Goal: Information Seeking & Learning: Learn about a topic

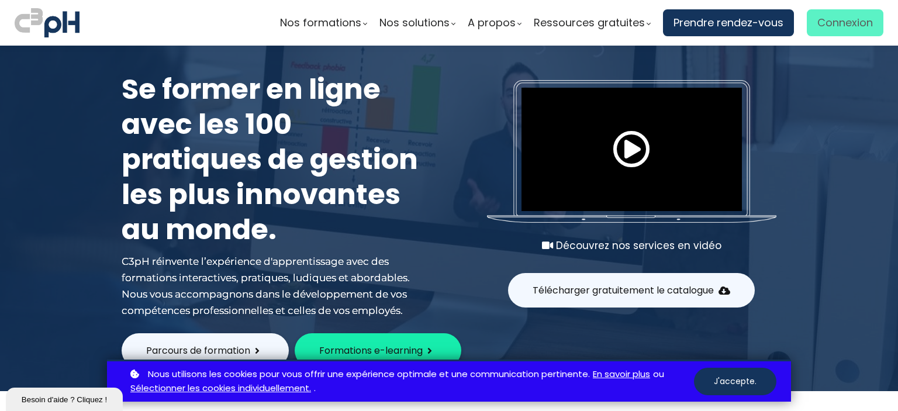
type input "[EMAIL_ADDRESS][DOMAIN_NAME]"
click at [849, 30] on span "Connexion" at bounding box center [845, 23] width 56 height 18
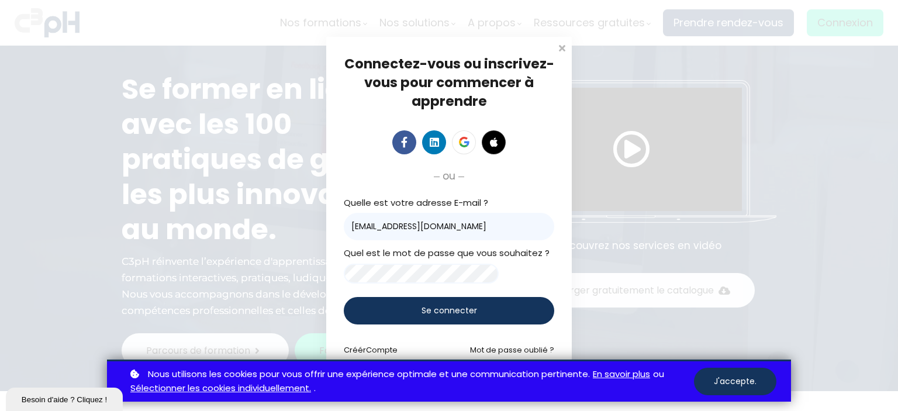
click at [413, 309] on div "Se connecter" at bounding box center [449, 310] width 210 height 27
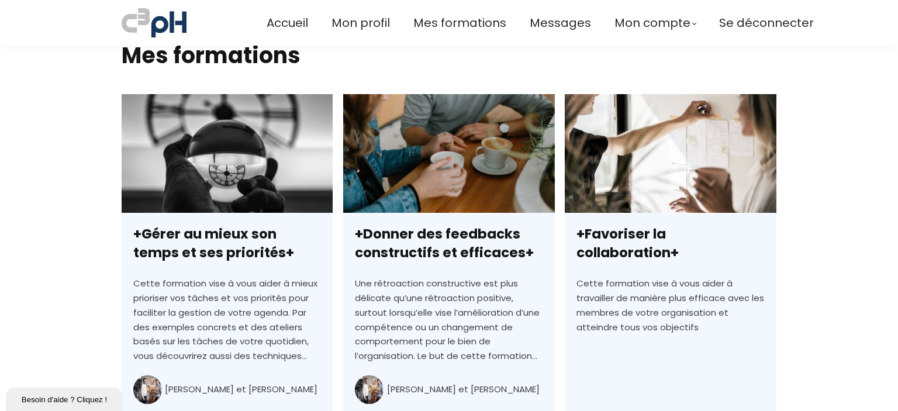
scroll to position [292, 0]
click at [489, 27] on span "Mes formations" at bounding box center [459, 22] width 93 height 19
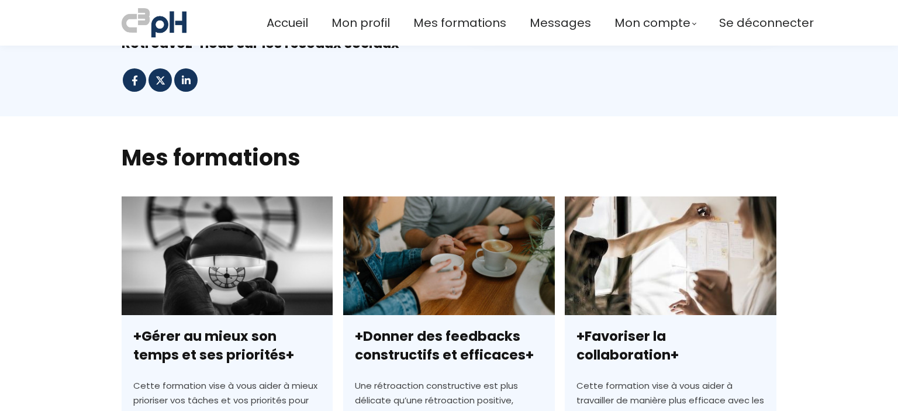
scroll to position [15, 0]
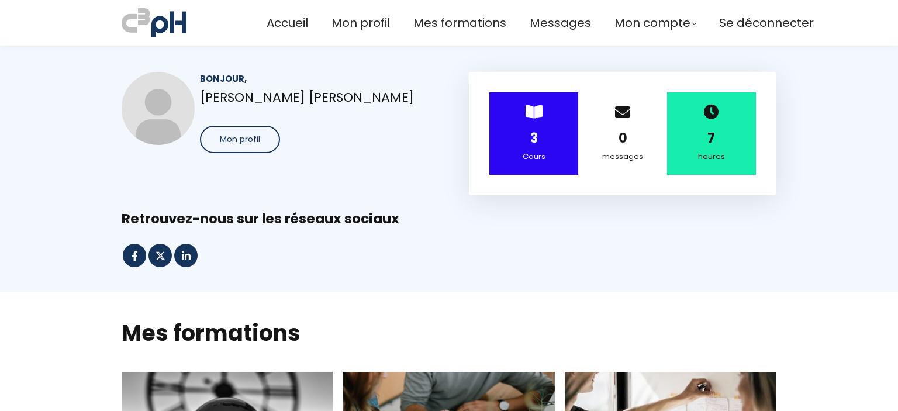
click at [530, 133] on strong "3" at bounding box center [534, 138] width 8 height 18
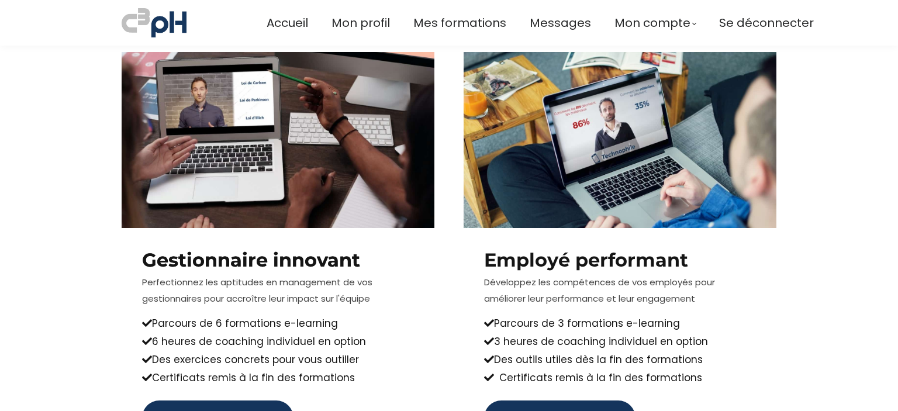
scroll to position [1344, 0]
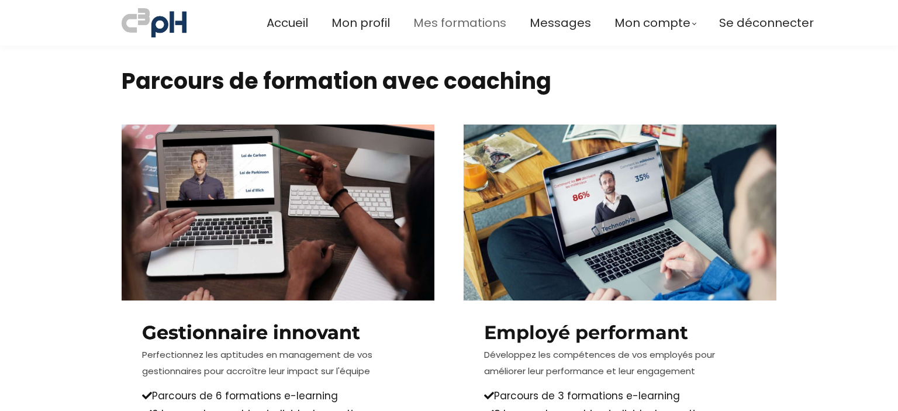
click at [470, 19] on span "Mes formations" at bounding box center [459, 22] width 93 height 19
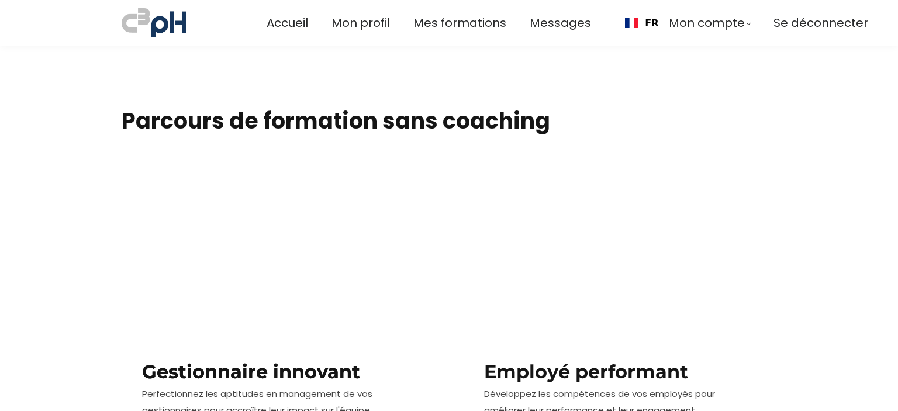
scroll to position [468, 0]
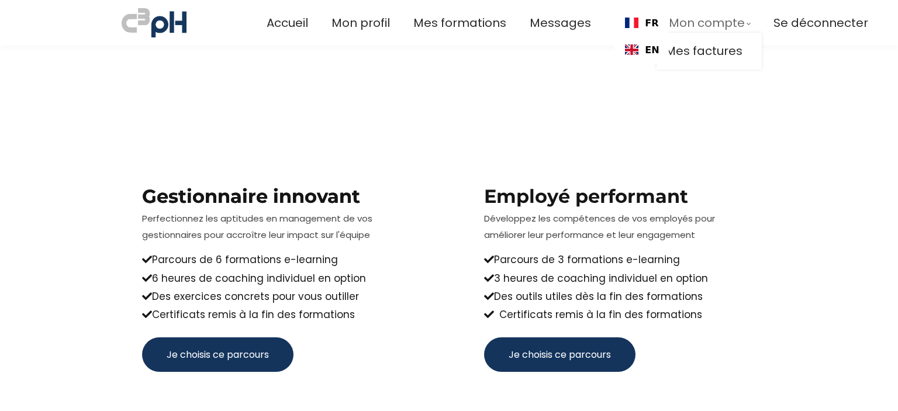
click at [683, 19] on span "Mon compte" at bounding box center [707, 22] width 76 height 19
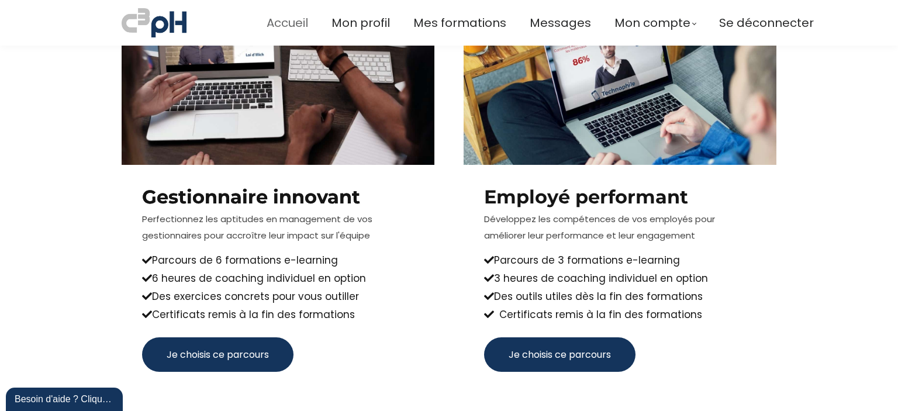
scroll to position [0, 0]
click at [288, 26] on span "Accueil" at bounding box center [288, 22] width 42 height 19
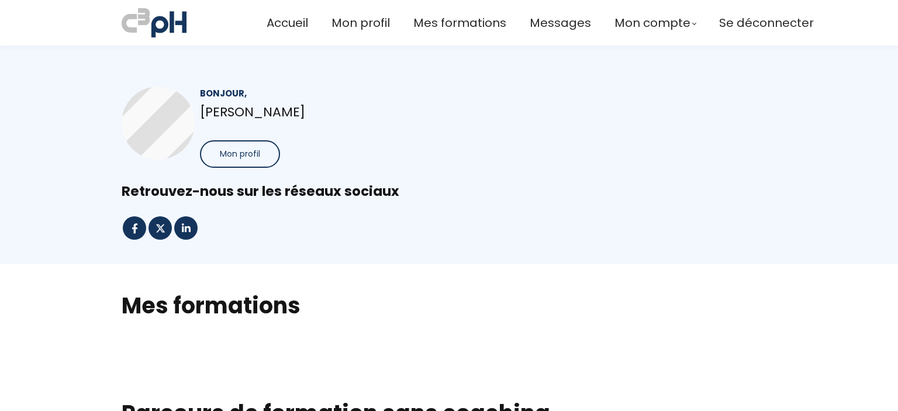
click at [380, 25] on span "Mon profil" at bounding box center [360, 22] width 58 height 19
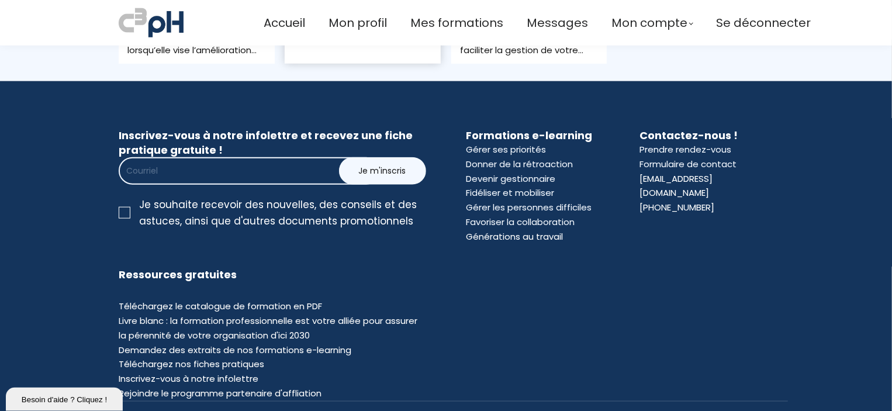
scroll to position [527, 0]
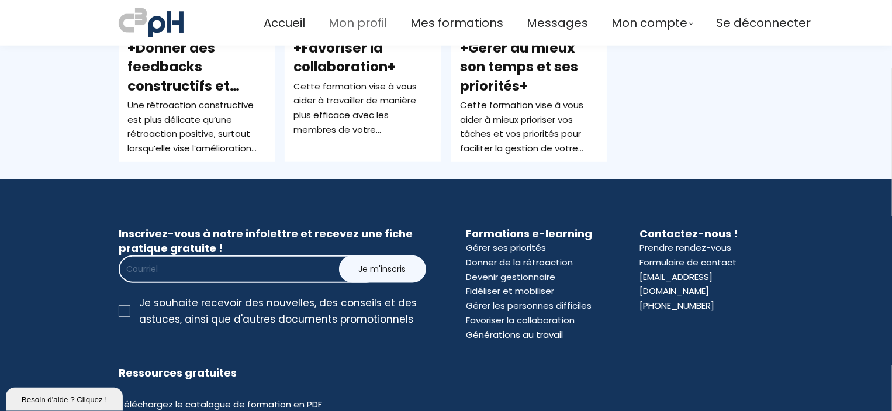
click at [373, 22] on span "Mon profil" at bounding box center [357, 22] width 58 height 19
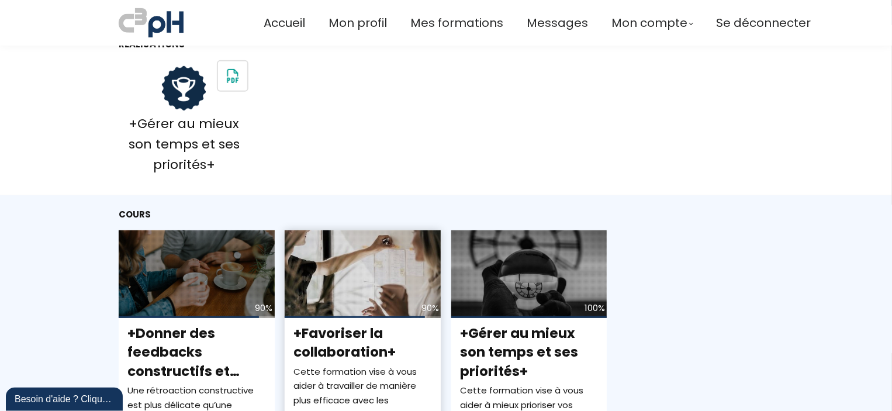
scroll to position [292, 0]
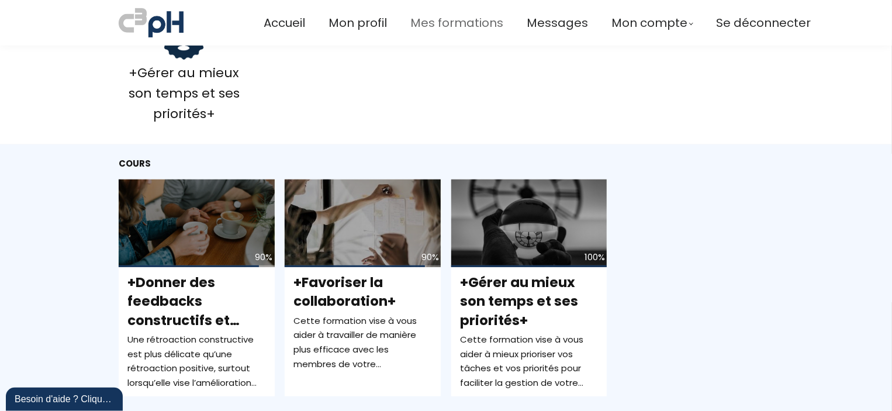
click at [459, 19] on span "Mes formations" at bounding box center [456, 22] width 93 height 19
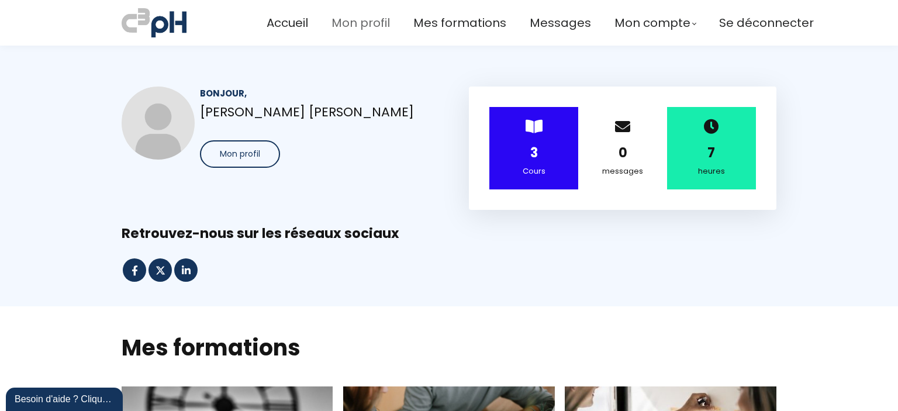
click at [369, 18] on span "Mon profil" at bounding box center [360, 22] width 58 height 19
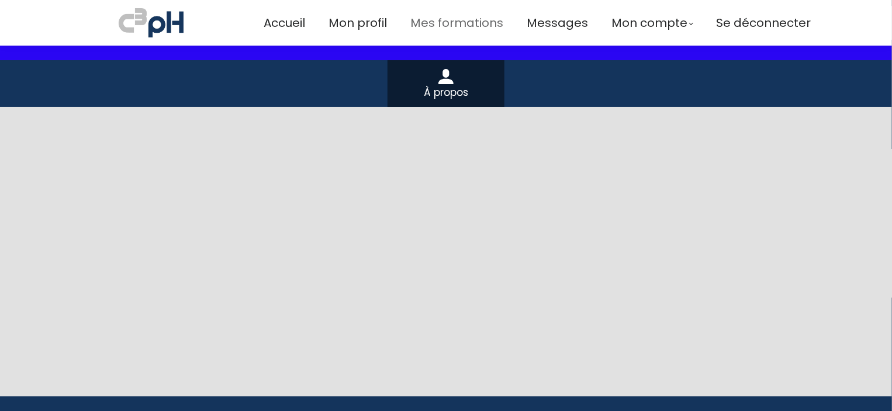
click at [454, 25] on span "Mes formations" at bounding box center [456, 22] width 93 height 19
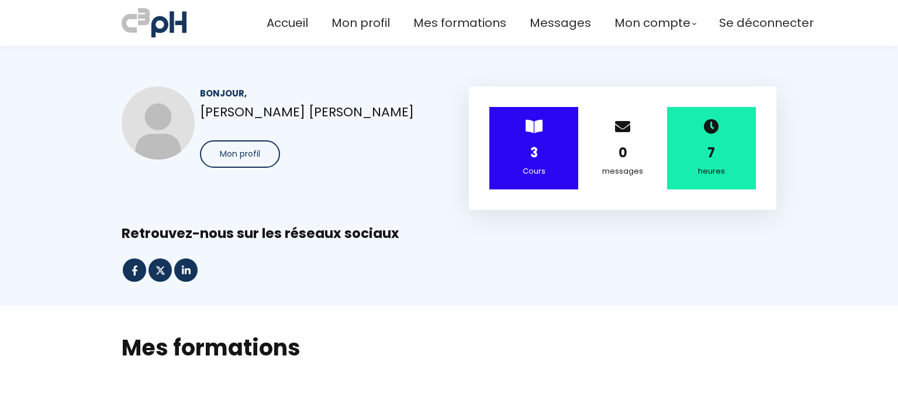
scroll to position [1227, 0]
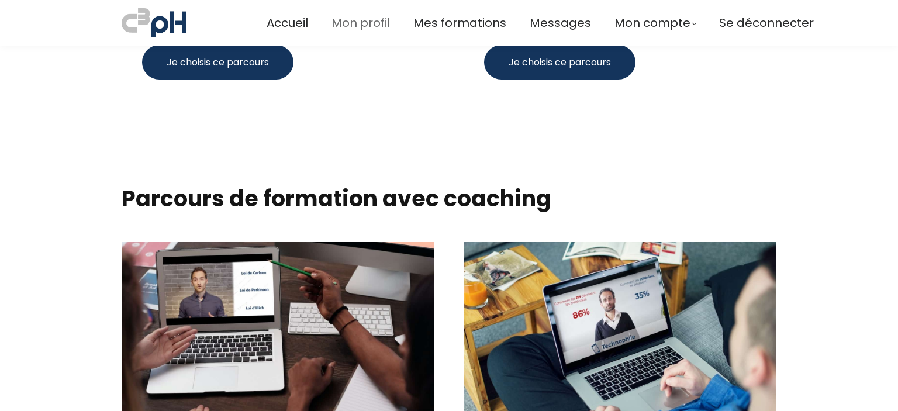
click at [370, 24] on span "Mon profil" at bounding box center [360, 22] width 58 height 19
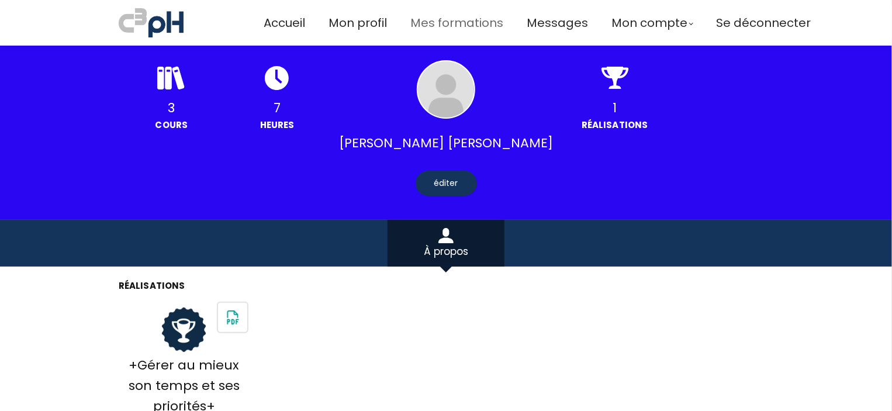
click at [435, 20] on span "Mes formations" at bounding box center [456, 22] width 93 height 19
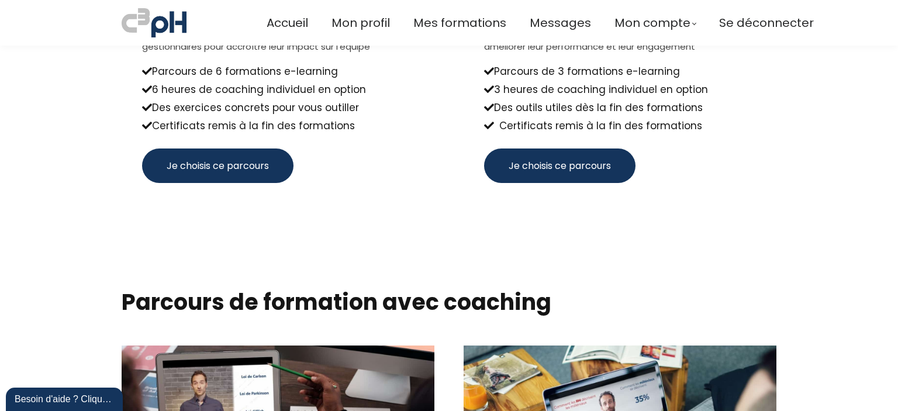
scroll to position [1227, 0]
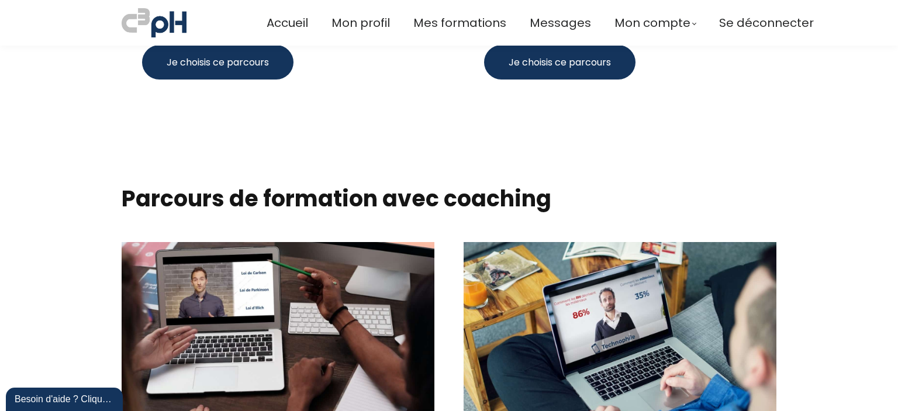
click at [283, 143] on section "Parcours de formation avec coaching Write your awesome label here. Gestionnaire…" at bounding box center [449, 413] width 898 height 545
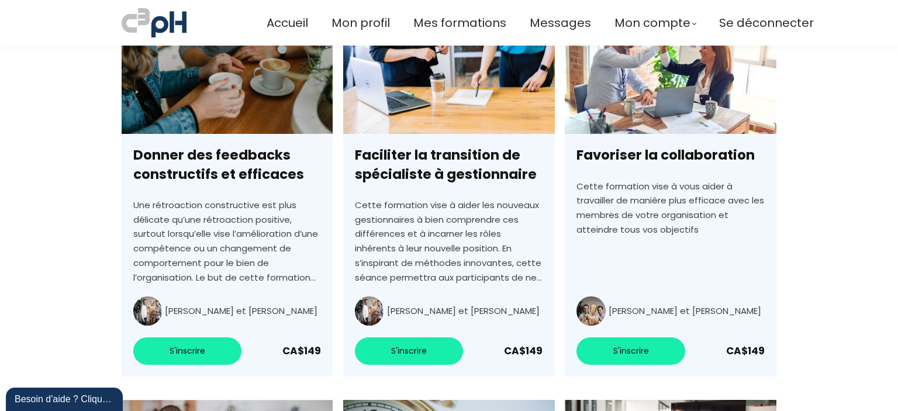
scroll to position [2045, 0]
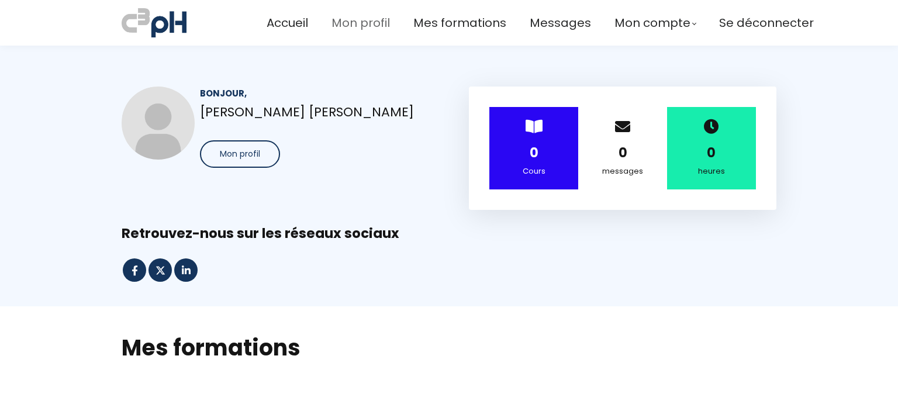
click at [359, 28] on span "Mon profil" at bounding box center [360, 22] width 58 height 19
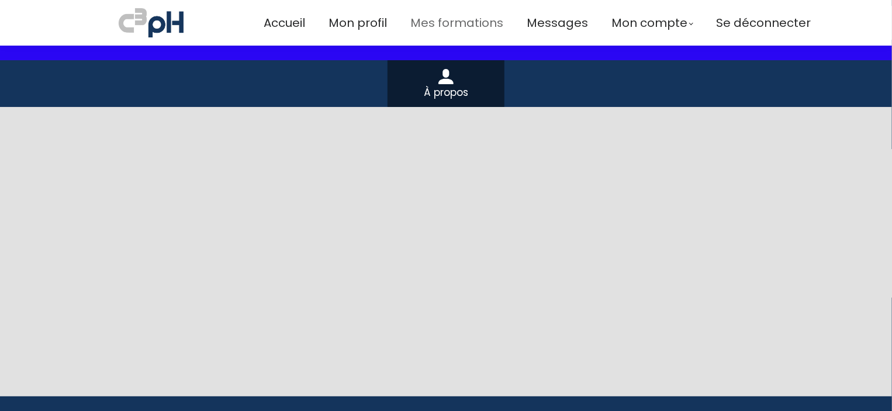
click at [453, 23] on span "Mes formations" at bounding box center [456, 22] width 93 height 19
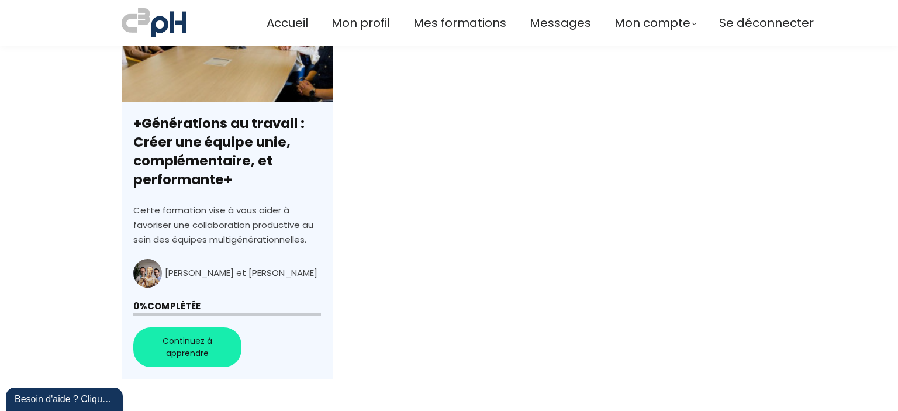
scroll to position [769, 0]
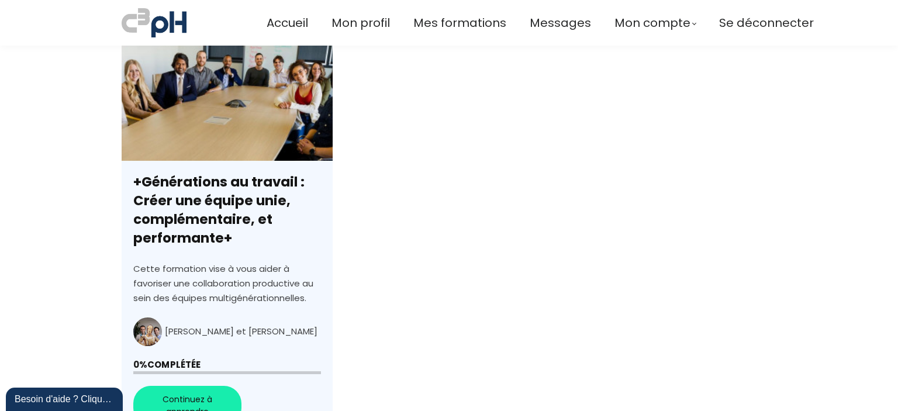
click at [248, 108] on link "+Générations au travail : Créer une équipe unie, complémentaire, et performante+" at bounding box center [227, 240] width 211 height 396
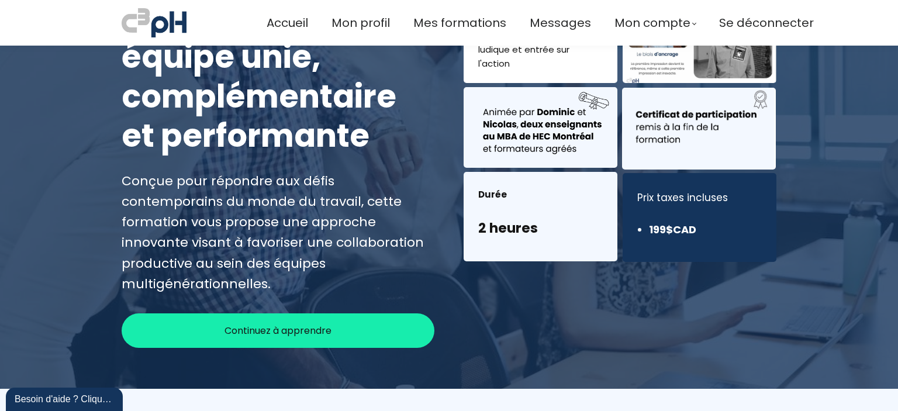
scroll to position [175, 0]
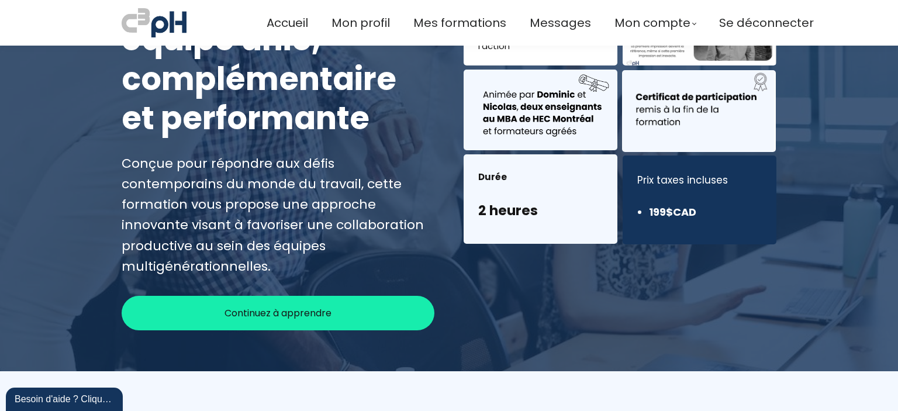
click at [309, 306] on span "Continuez à apprendre" at bounding box center [277, 313] width 107 height 15
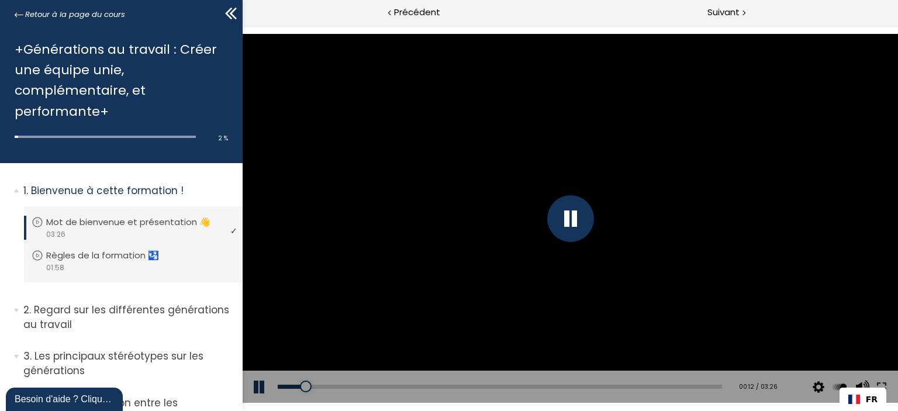
click at [776, 209] on div at bounding box center [569, 218] width 655 height 369
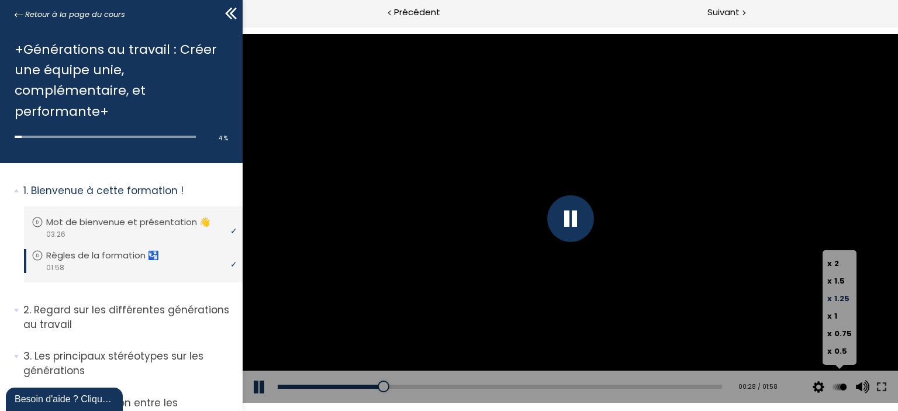
click at [837, 300] on span "1.25" at bounding box center [841, 298] width 15 height 11
click at [242, 26] on input "x 1.25" at bounding box center [242, 26] width 0 height 0
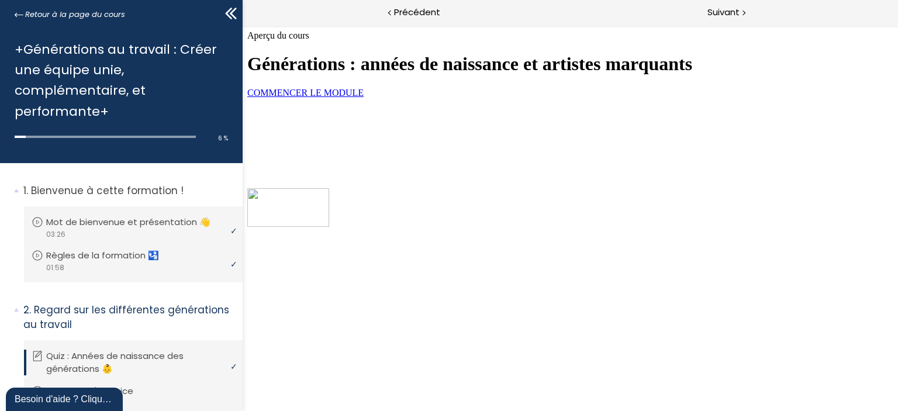
click at [363, 98] on span "COMMENCER LE MODULE" at bounding box center [305, 93] width 116 height 10
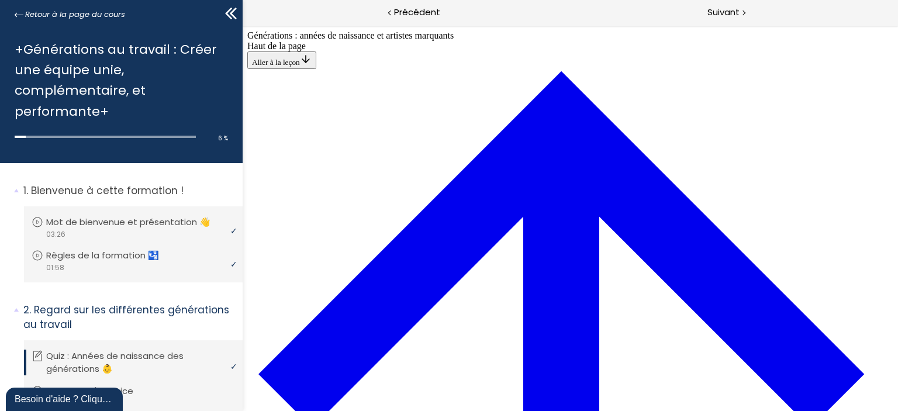
scroll to position [567, 0]
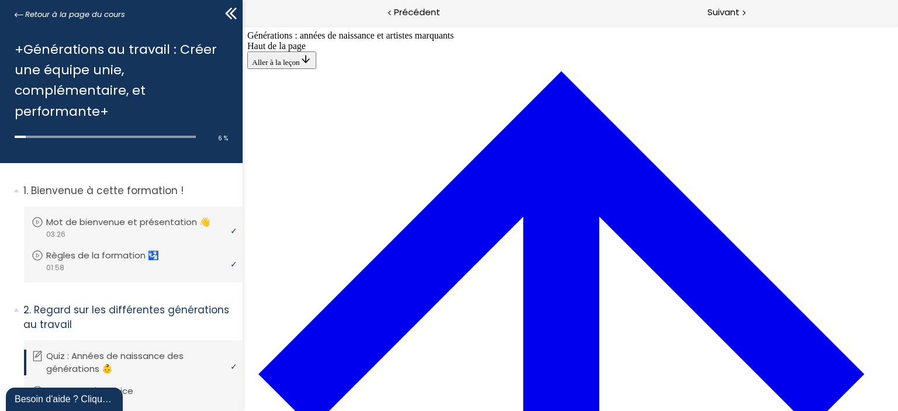
scroll to position [1152, 0]
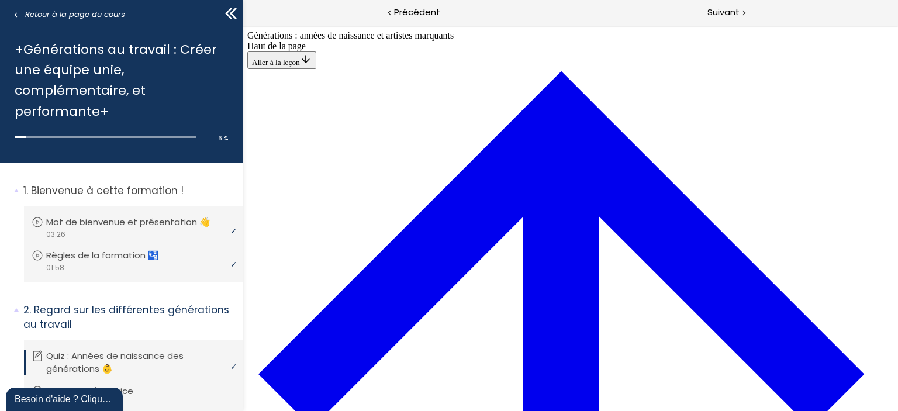
drag, startPoint x: 613, startPoint y: 114, endPoint x: 603, endPoint y: 123, distance: 12.8
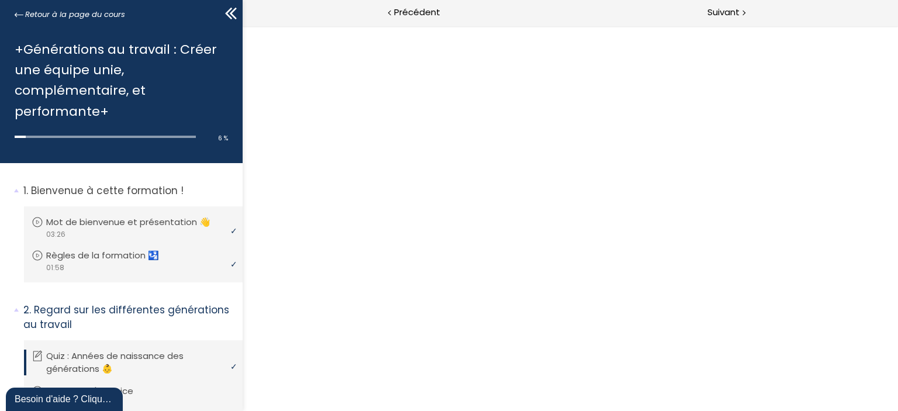
click at [644, 172] on button "Dézoomer l'image" at bounding box center [569, 218] width 655 height 385
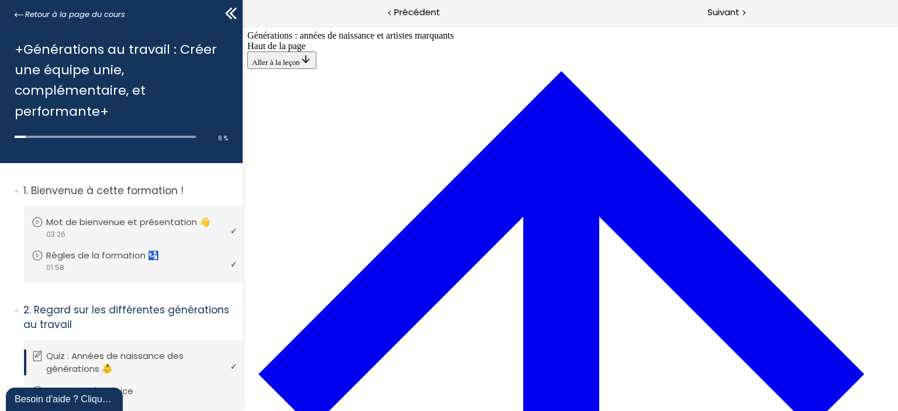
scroll to position [1884, 0]
drag, startPoint x: 512, startPoint y: 217, endPoint x: 525, endPoint y: 254, distance: 39.2
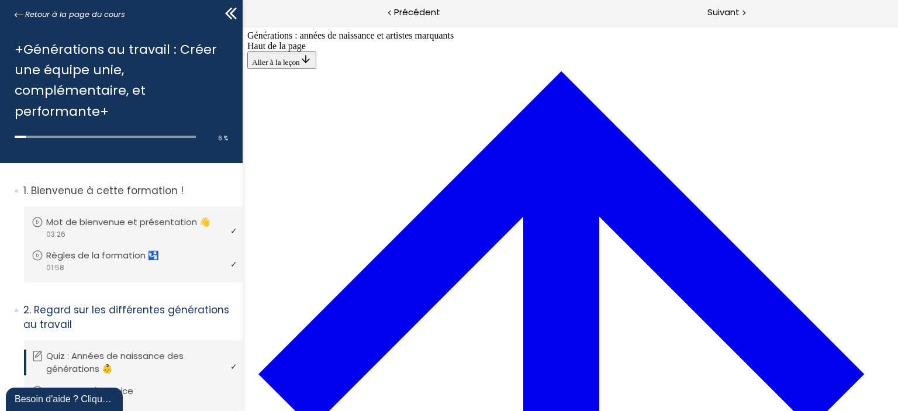
click at [720, 20] on div "Suivant" at bounding box center [734, 13] width 328 height 26
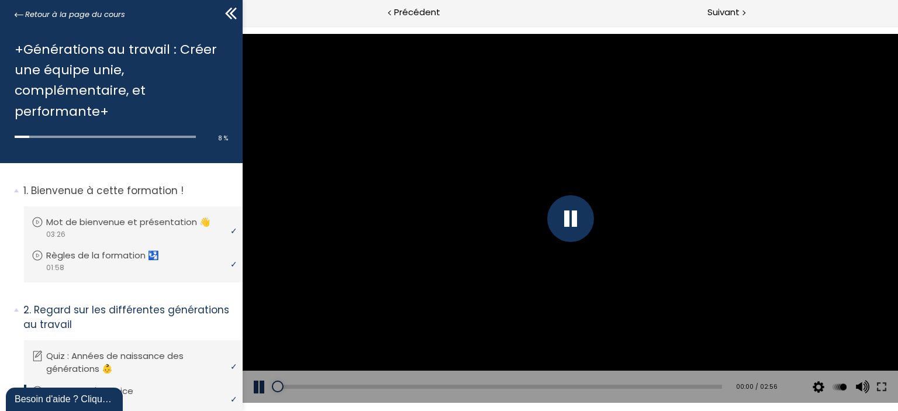
click at [565, 224] on div at bounding box center [570, 218] width 47 height 47
drag, startPoint x: 563, startPoint y: 224, endPoint x: 566, endPoint y: 234, distance: 10.4
click at [566, 233] on div at bounding box center [569, 218] width 655 height 369
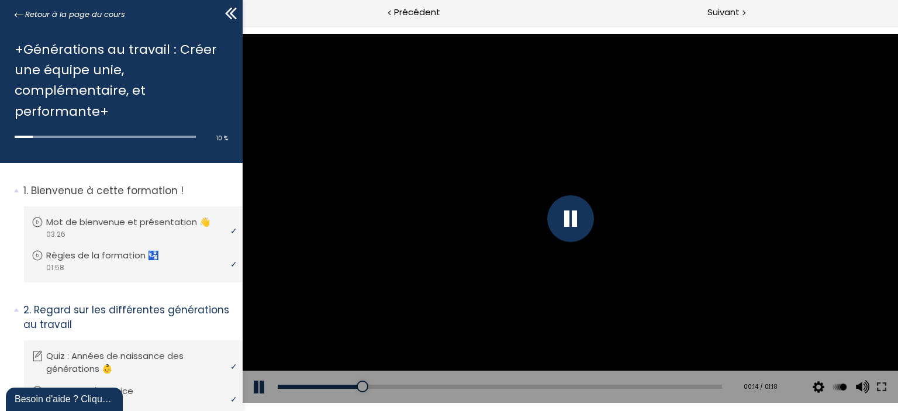
click at [395, 160] on div at bounding box center [569, 218] width 655 height 369
click at [427, 197] on div at bounding box center [569, 218] width 655 height 369
drag, startPoint x: 336, startPoint y: 392, endPoint x: 325, endPoint y: 391, distance: 10.6
click at [325, 391] on div "Add chapter 00:22" at bounding box center [499, 387] width 444 height 33
drag, startPoint x: 311, startPoint y: 381, endPoint x: 262, endPoint y: 372, distance: 49.3
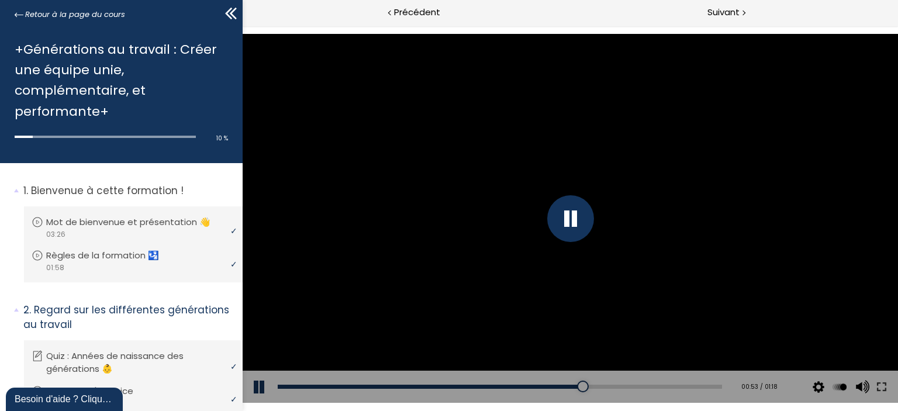
click at [262, 372] on div "Add chapter 00:01 00:53 / 01:18 Subtitles None Auto 4k 1080p 720p 540p 360p 224…" at bounding box center [569, 387] width 655 height 33
click at [279, 385] on div "00:00" at bounding box center [499, 387] width 444 height 4
click at [574, 226] on div at bounding box center [570, 218] width 47 height 47
click at [532, 209] on div at bounding box center [569, 218] width 655 height 369
drag, startPoint x: 311, startPoint y: 387, endPoint x: 223, endPoint y: 381, distance: 88.5
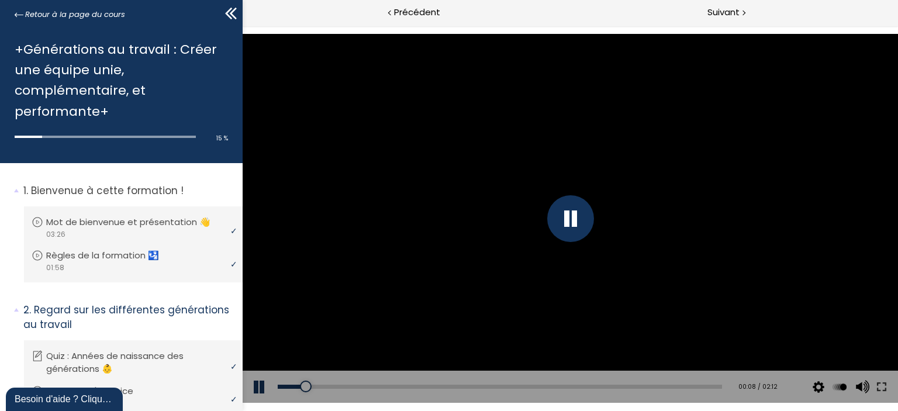
click at [242, 26] on html "Click for sound @keyframes VOLUME_SMALL_WAVE_FLASH { 0% { opacity: 0; } 33% { o…" at bounding box center [569, 26] width 655 height 0
click at [417, 380] on div "Add chapter 00:03" at bounding box center [499, 387] width 444 height 33
click at [414, 385] on div "00:41" at bounding box center [499, 387] width 444 height 4
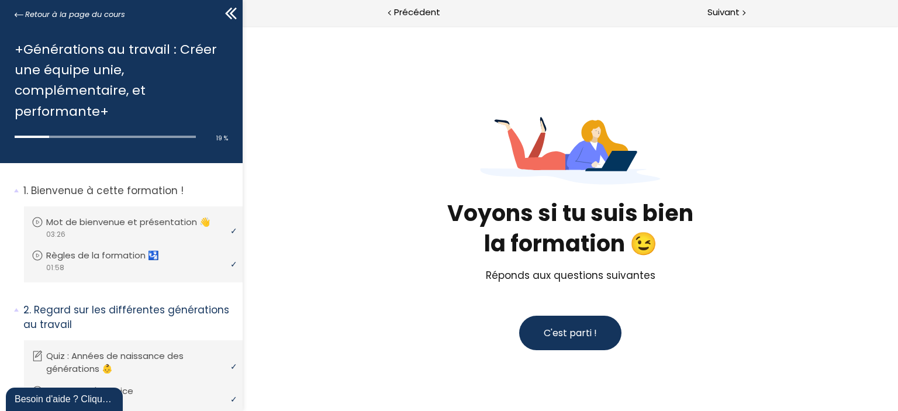
click at [572, 324] on button "C'est parti !" at bounding box center [569, 333] width 102 height 34
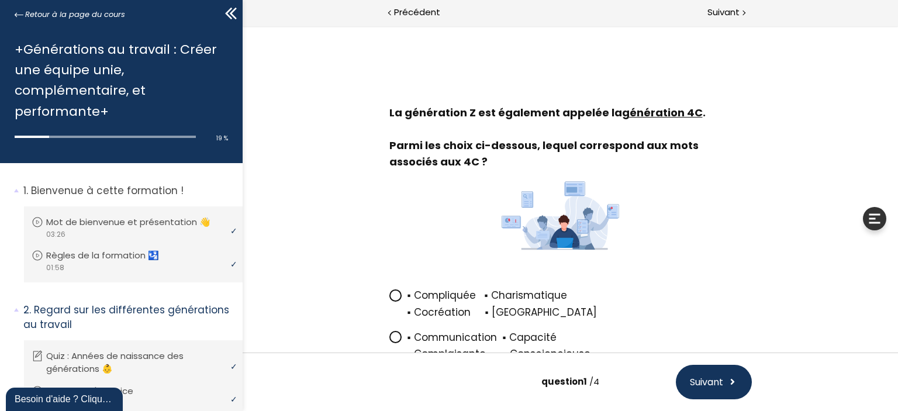
scroll to position [117, 0]
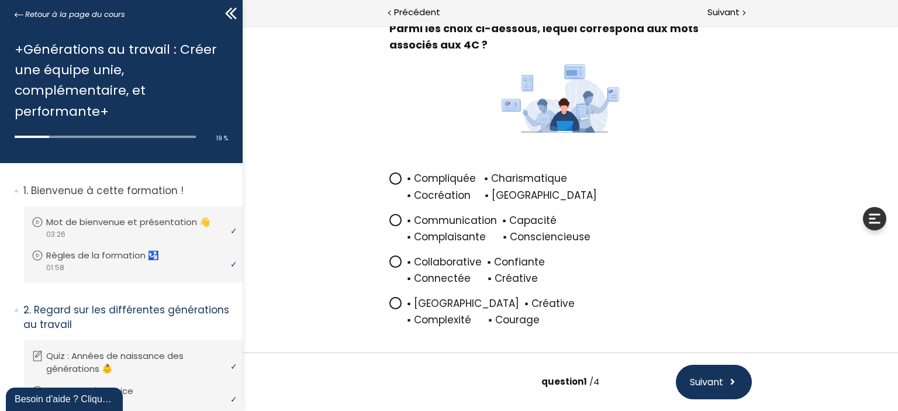
click at [449, 309] on span "▪ [GEOGRAPHIC_DATA] ▪ Créative ▪ Complexité ▪ Courage" at bounding box center [579, 312] width 344 height 32
click at [389, 307] on input "▪ [GEOGRAPHIC_DATA] ▪ Créative ▪ Complexité ▪ Courage" at bounding box center [389, 307] width 0 height 0
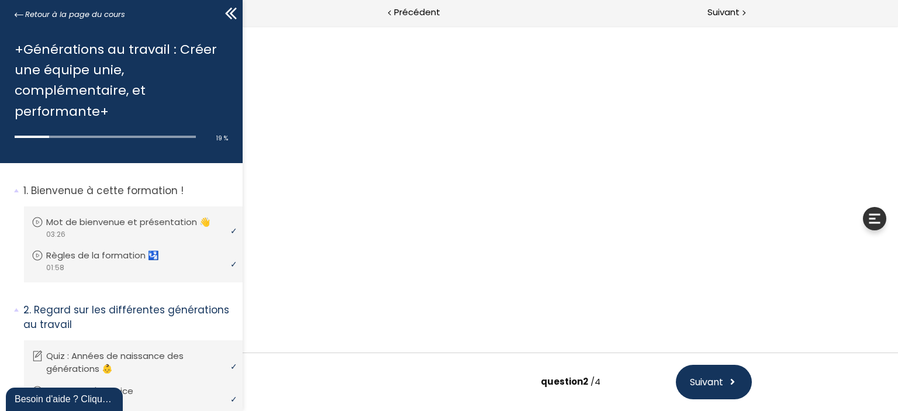
scroll to position [0, 0]
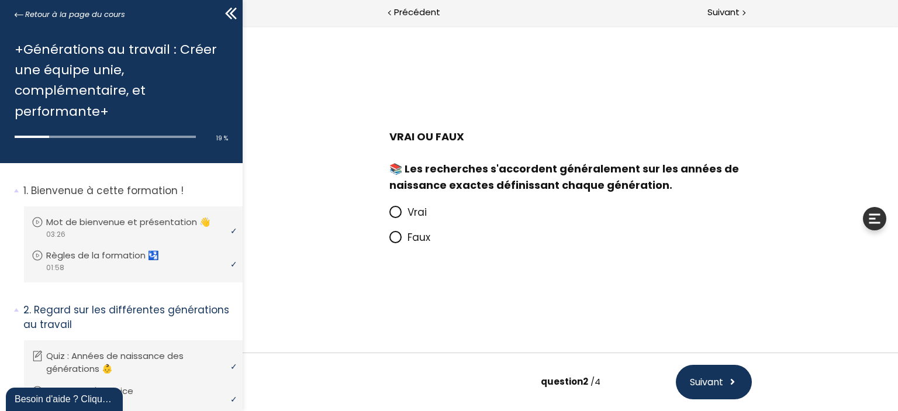
click at [471, 217] on p "Vrai" at bounding box center [579, 212] width 344 height 16
click at [389, 216] on input "Vrai" at bounding box center [389, 216] width 0 height 0
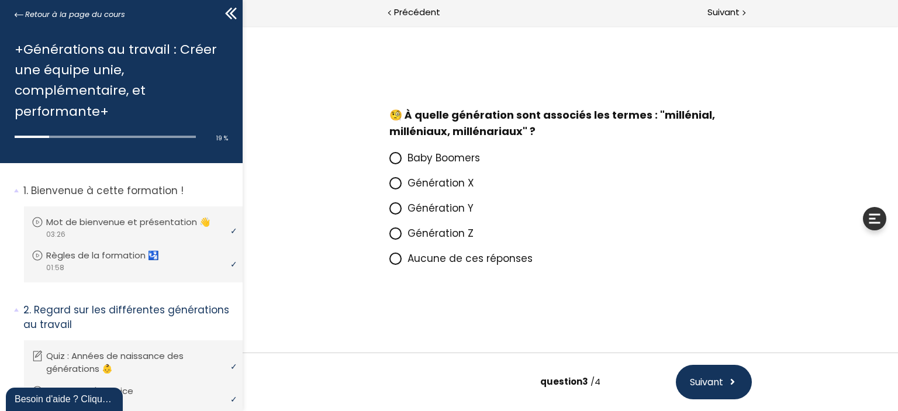
click at [461, 261] on span "Aucune de ces réponses" at bounding box center [469, 258] width 125 height 14
click at [389, 262] on input "Aucune de ces réponses" at bounding box center [389, 262] width 0 height 0
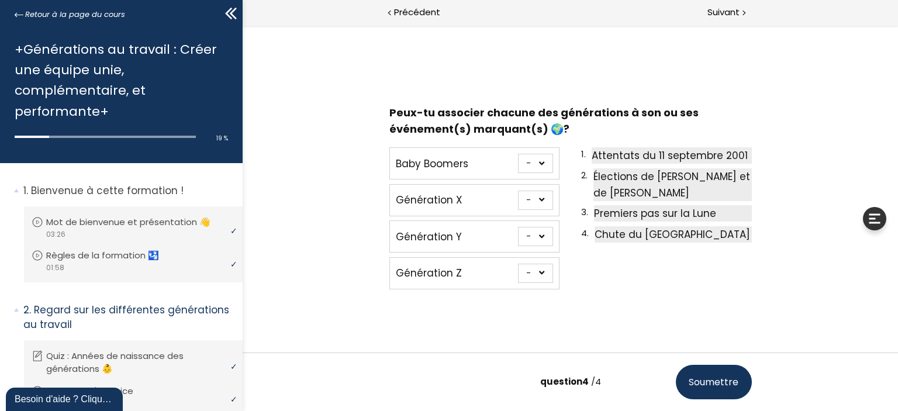
scroll to position [16, 0]
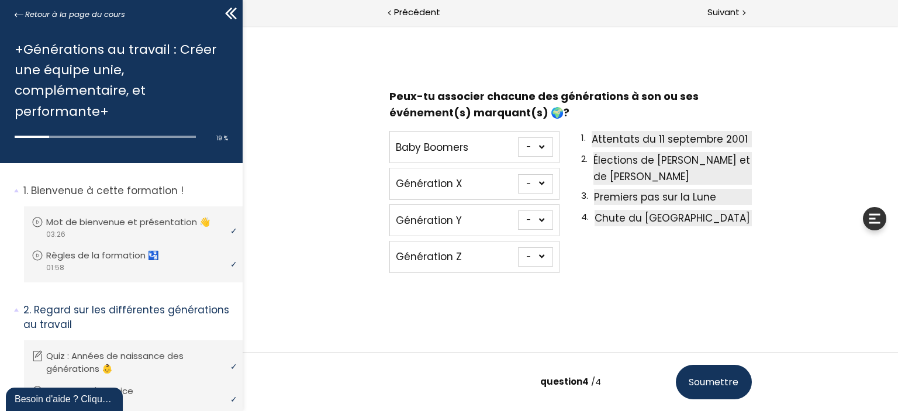
click at [535, 145] on select "- 1 2 3 4" at bounding box center [534, 146] width 35 height 19
click at [620, 256] on div "1. Attentats du [DATE] 2. Élections de [PERSON_NAME] et de [PERSON_NAME] 3. Pre…" at bounding box center [665, 202] width 170 height 151
click at [535, 220] on select "- 1 2 3 4" at bounding box center [534, 219] width 35 height 19
click at [533, 146] on select "- 1 2 3 4" at bounding box center [534, 146] width 35 height 19
click at [535, 300] on div "Peux-tu associer chacune des générations à son ou ses événement(s) marquant(s) …" at bounding box center [570, 182] width 544 height 247
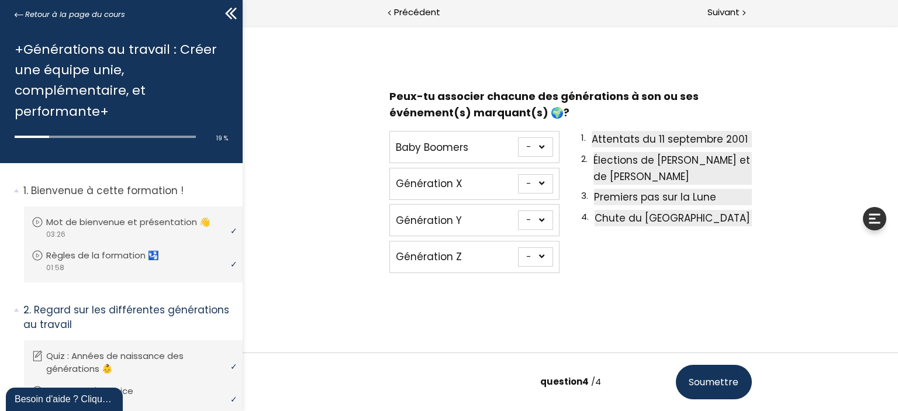
click at [531, 140] on select "- 1 2 3 4" at bounding box center [534, 146] width 35 height 19
select select "667aa744ca7f1"
click at [517, 137] on select "- 1 2 3 4" at bounding box center [534, 146] width 35 height 19
click at [535, 184] on select "- 1 2 3 4" at bounding box center [534, 183] width 35 height 19
select select "667aa744ca862"
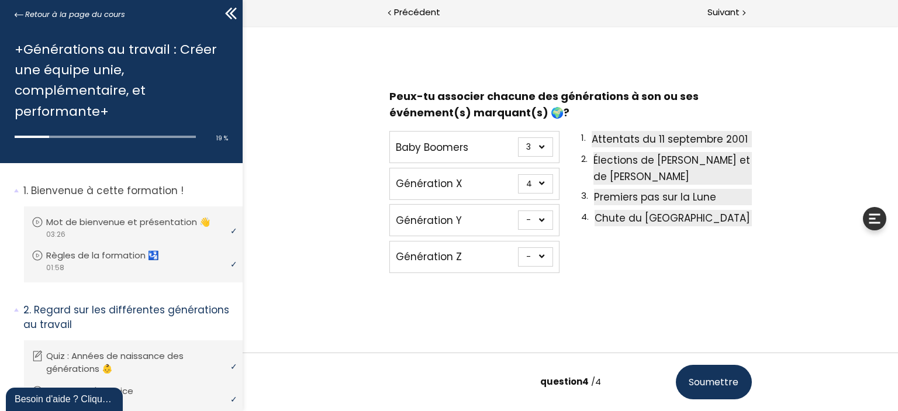
click at [517, 174] on select "- 1 2 3 4" at bounding box center [534, 183] width 35 height 19
click at [525, 224] on select "- 1 2 3 4" at bounding box center [534, 219] width 35 height 19
select select "667aa744ca8ce"
click at [517, 210] on select "- 1 2 3 4" at bounding box center [534, 219] width 35 height 19
click at [530, 253] on select "- 1 2 3 4" at bounding box center [534, 256] width 35 height 19
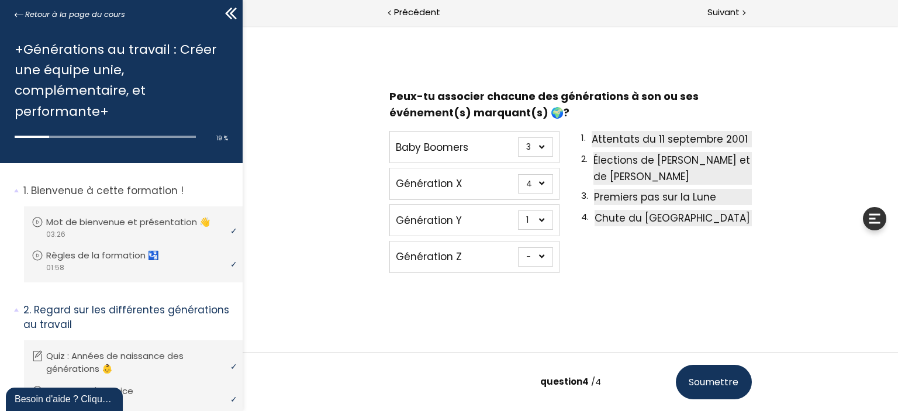
select select "667aa744ca949"
click at [517, 247] on select "- 1 2 3 4" at bounding box center [534, 256] width 35 height 19
click at [706, 394] on button "Soumettre" at bounding box center [713, 382] width 76 height 34
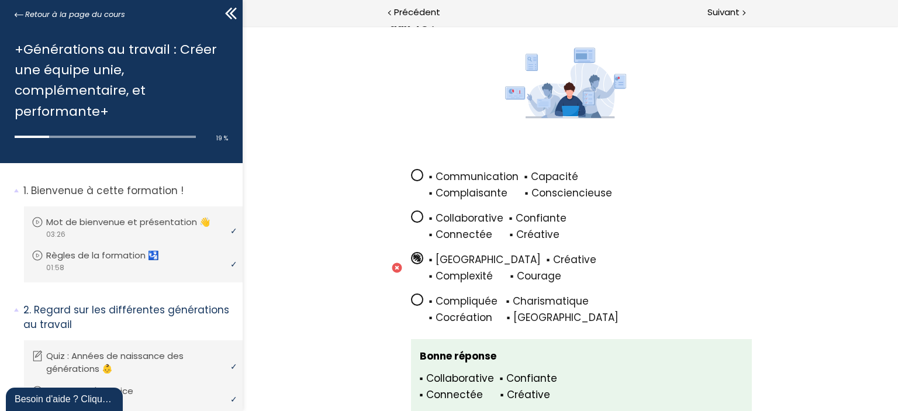
scroll to position [292, 0]
click at [419, 252] on span at bounding box center [419, 257] width 18 height 15
drag, startPoint x: 412, startPoint y: 223, endPoint x: 435, endPoint y: 218, distance: 23.8
click at [435, 218] on label "▪ Collaborative ▪ Confiante ▪ Connectée ▪ Créative" at bounding box center [580, 225] width 341 height 33
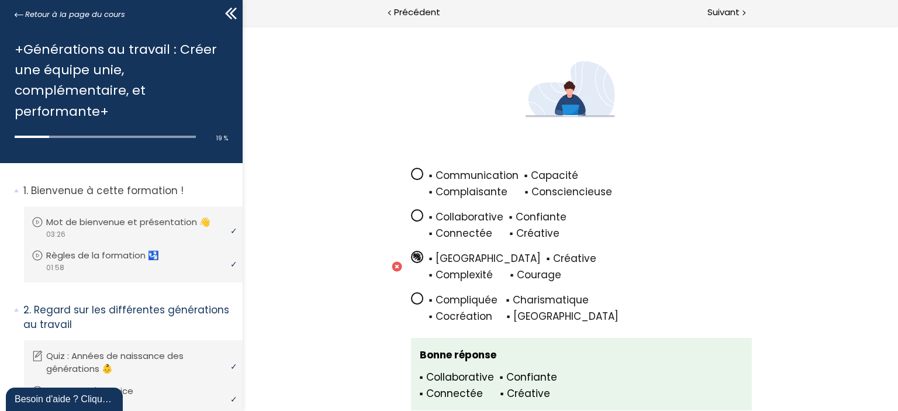
click at [430, 300] on div "▪ Compliquée ▪ Charismatique" at bounding box center [589, 300] width 323 height 16
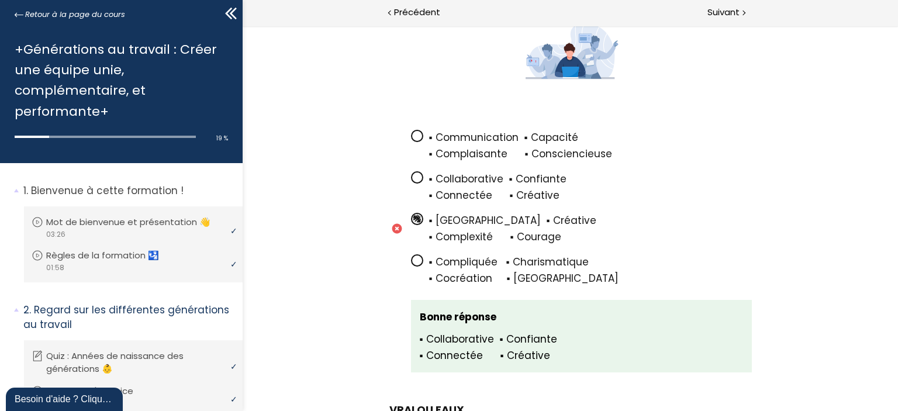
scroll to position [351, 0]
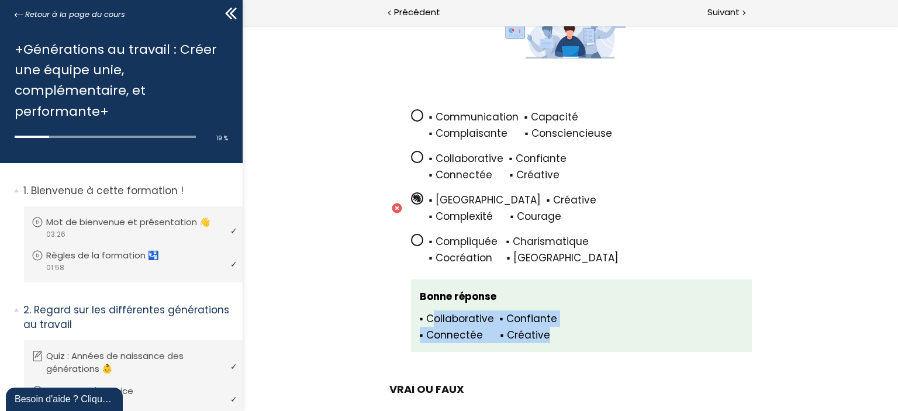
drag, startPoint x: 430, startPoint y: 318, endPoint x: 547, endPoint y: 323, distance: 117.0
click at [547, 337] on span "▪ Collaborative ▪ Confiante ▪ Connectée ▪ Créative" at bounding box center [580, 328] width 323 height 32
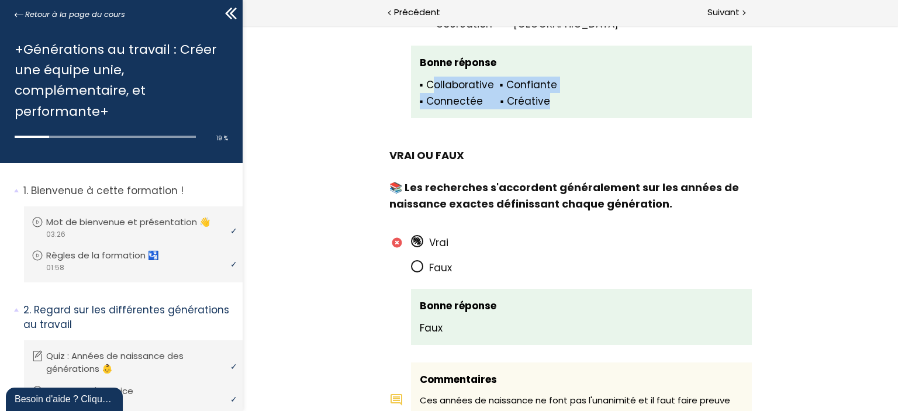
scroll to position [643, 0]
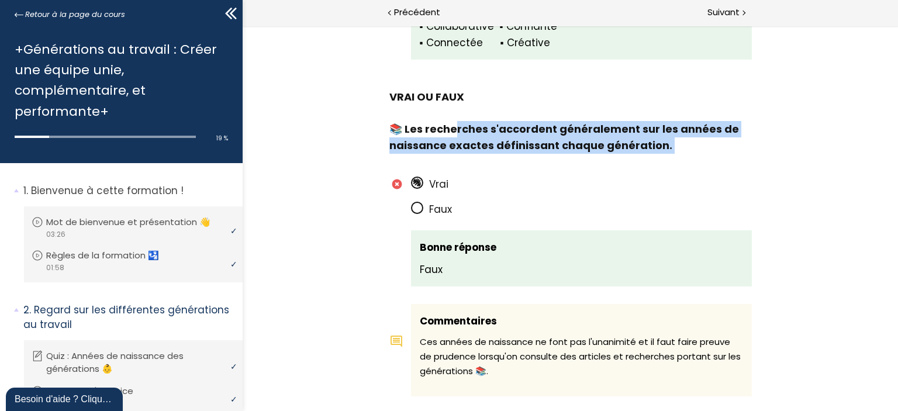
drag, startPoint x: 454, startPoint y: 123, endPoint x: 528, endPoint y: 164, distance: 85.6
click at [528, 164] on div "VRAI OU FAUX 📚 Les recherches s'accordent généralement sur les années de naissa…" at bounding box center [570, 242] width 362 height 307
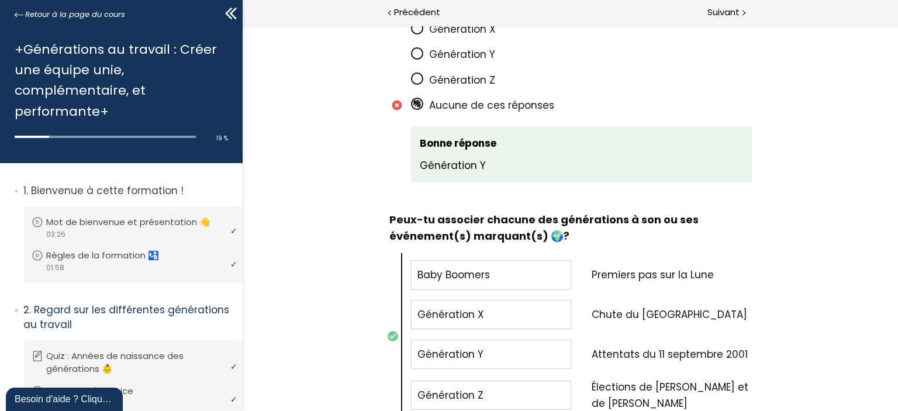
scroll to position [1169, 0]
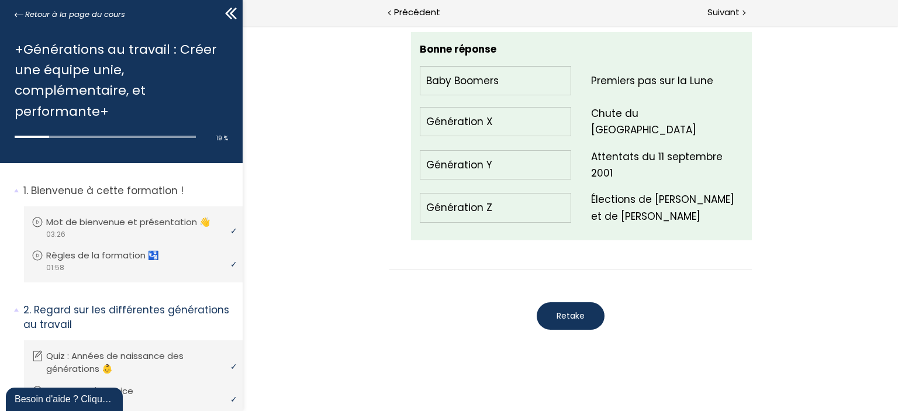
click at [584, 312] on button "Retake" at bounding box center [570, 315] width 68 height 27
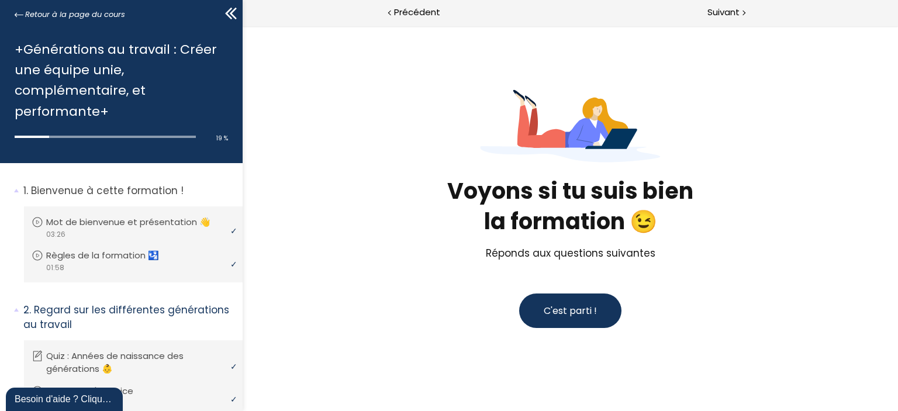
click at [584, 312] on span "C'est parti !" at bounding box center [569, 310] width 53 height 13
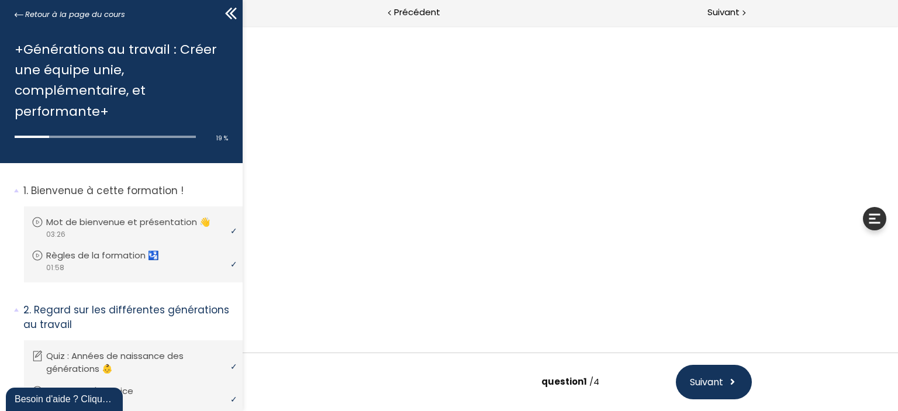
scroll to position [0, 0]
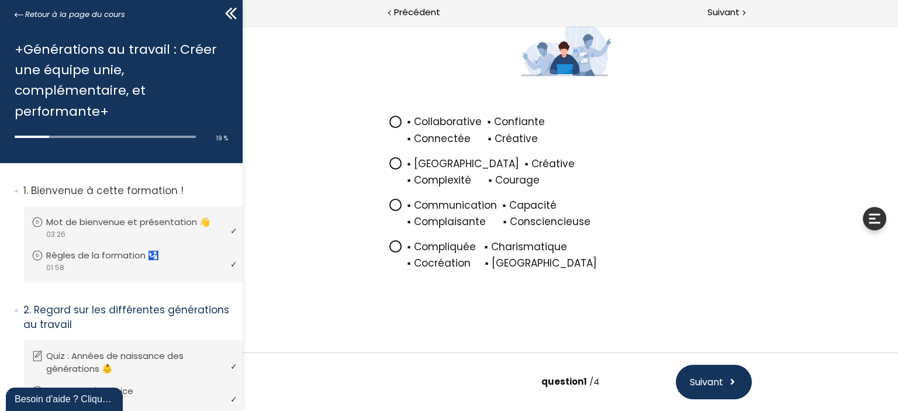
click at [479, 176] on div "▪ Complexité ▪ Courage" at bounding box center [579, 180] width 344 height 16
click at [389, 167] on input "▪ [GEOGRAPHIC_DATA] ▪ Créative ▪ Complexité ▪ Courage" at bounding box center [389, 167] width 0 height 0
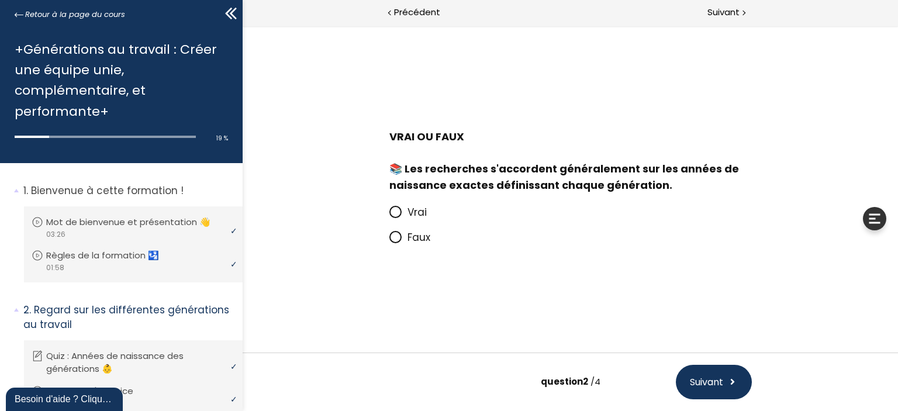
click at [418, 241] on span "Faux" at bounding box center [418, 237] width 23 height 14
click at [389, 241] on input "Faux" at bounding box center [389, 241] width 0 height 0
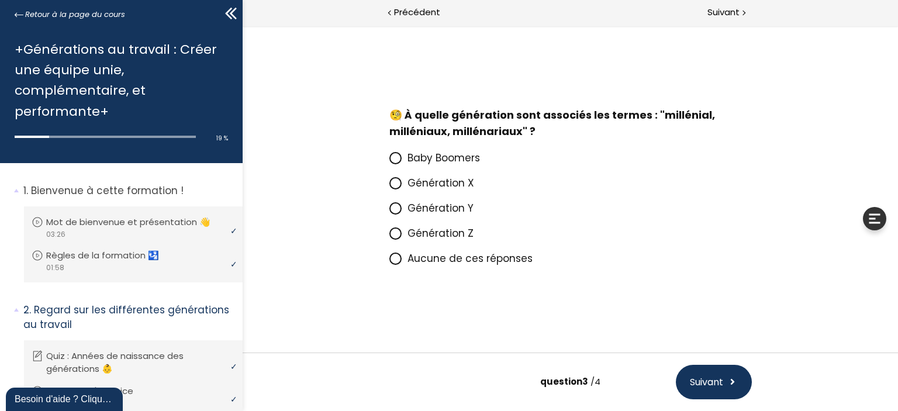
click at [418, 210] on span "Génération Y" at bounding box center [440, 208] width 66 height 14
click at [389, 212] on input "Génération Y" at bounding box center [389, 212] width 0 height 0
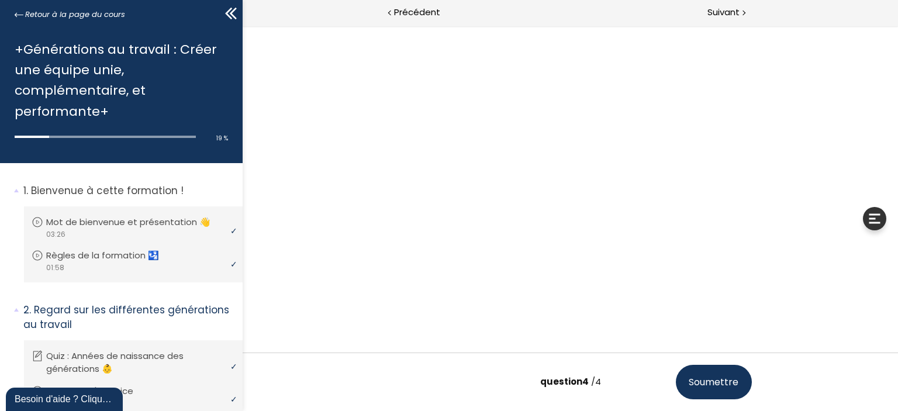
scroll to position [16, 0]
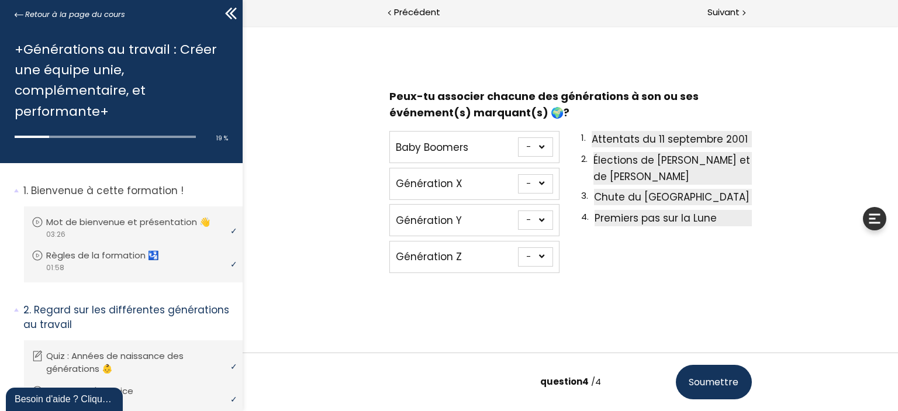
click at [542, 155] on select "- 1 2 3 4" at bounding box center [534, 146] width 35 height 19
select select "667aa744ca7f1"
click at [517, 137] on select "- 1 2 3 4" at bounding box center [534, 146] width 35 height 19
click at [535, 182] on select "- 1 2 3 4" at bounding box center [534, 183] width 35 height 19
select select "667aa744ca862"
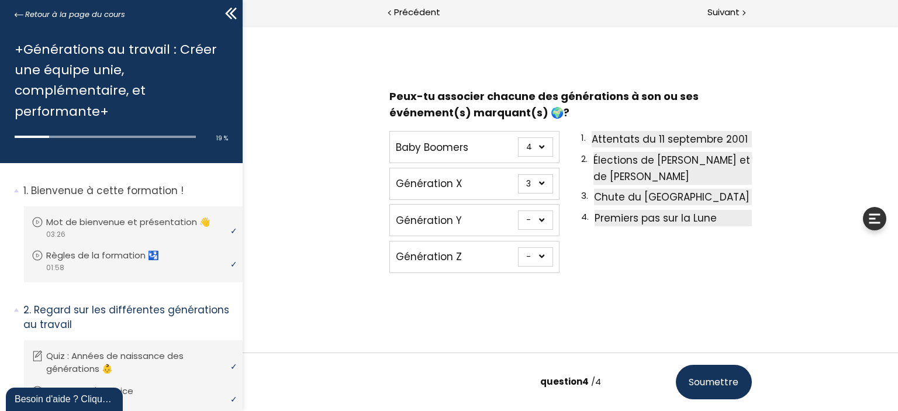
click at [517, 174] on select "- 1 2 3 4" at bounding box center [534, 183] width 35 height 19
click at [530, 225] on select "- 1 2 3 4" at bounding box center [534, 219] width 35 height 19
select select "667aa744ca8ce"
click at [517, 210] on select "- 1 2 3 4" at bounding box center [534, 219] width 35 height 19
click at [530, 253] on select "- 1 2 3 4" at bounding box center [534, 256] width 35 height 19
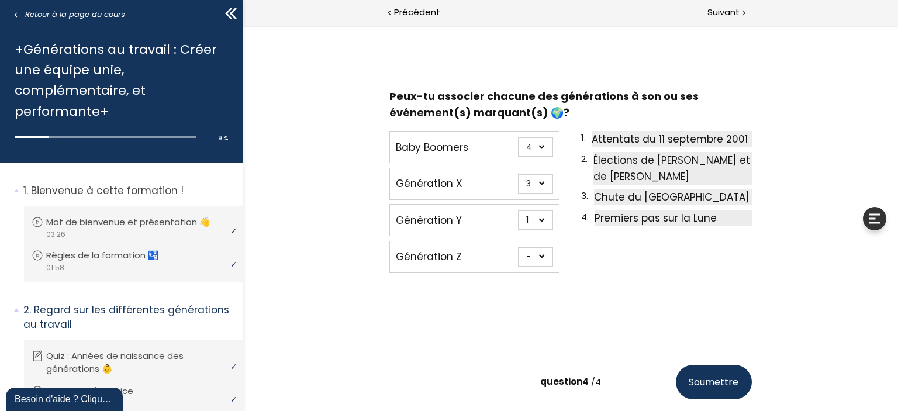
select select "667aa744ca949"
click at [517, 247] on select "- 1 2 3 4" at bounding box center [534, 256] width 35 height 19
click at [715, 385] on span "Soumettre" at bounding box center [713, 382] width 50 height 15
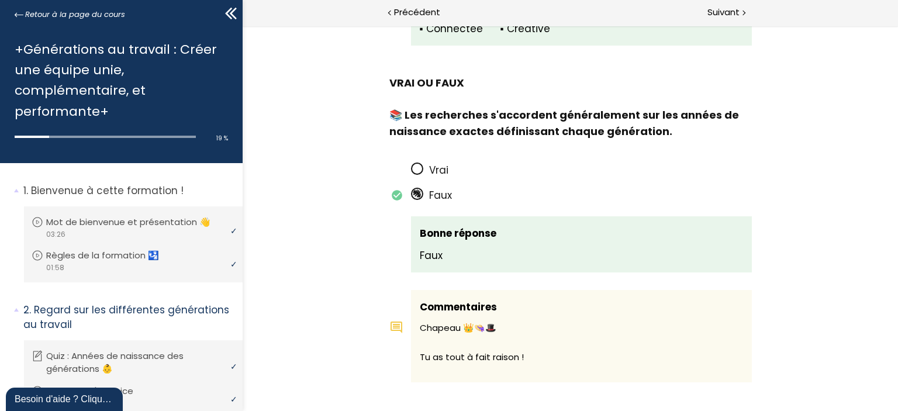
scroll to position [423, 0]
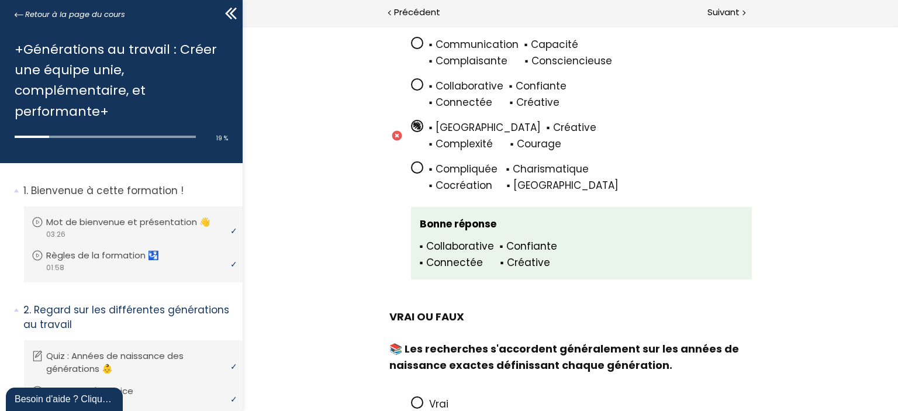
click at [428, 80] on span "▪ Collaborative ▪ Confiante ▪ Connectée ▪ Créative" at bounding box center [589, 95] width 323 height 32
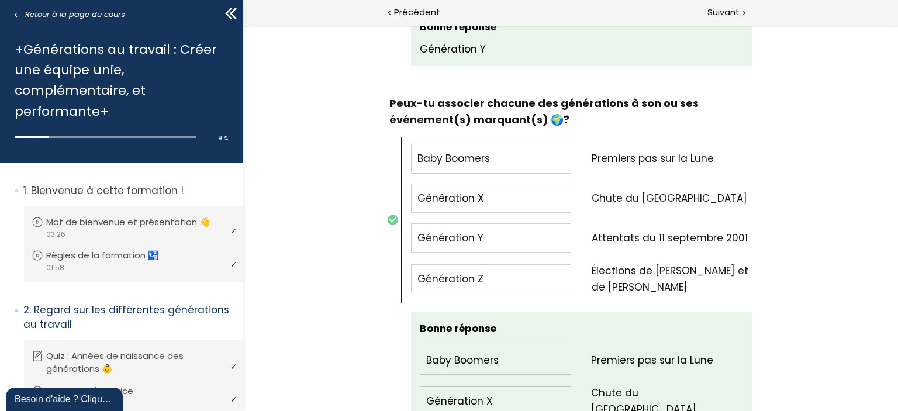
scroll to position [1522, 0]
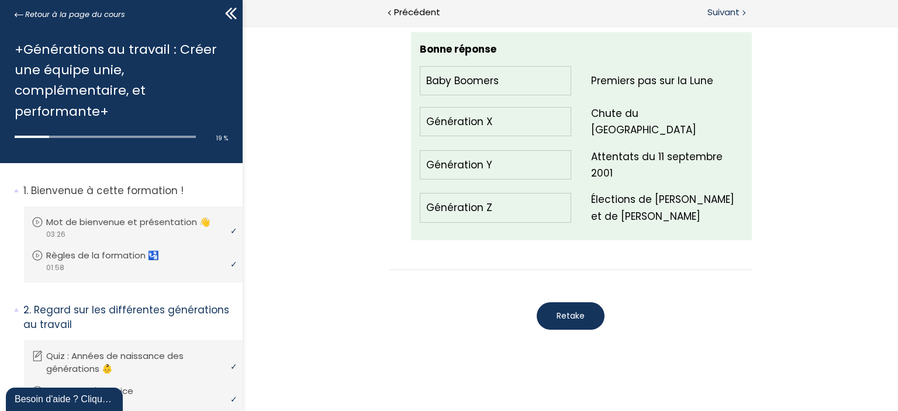
click at [723, 13] on span "Suivant" at bounding box center [723, 12] width 32 height 15
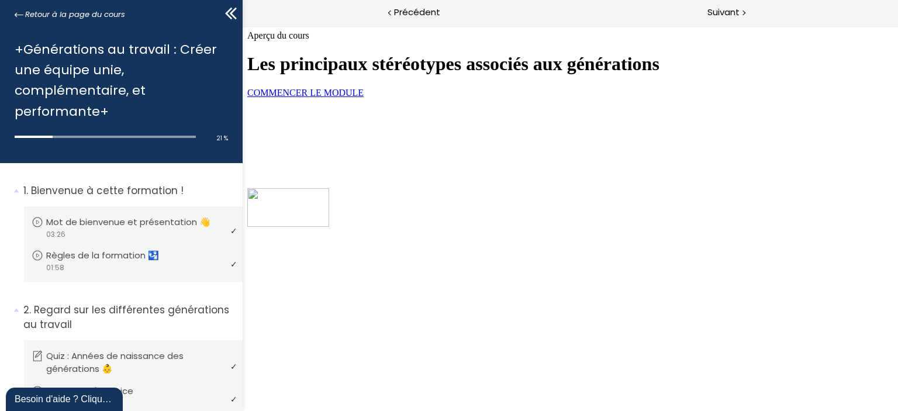
click at [363, 98] on link "COMMENCER LE MODULE" at bounding box center [305, 93] width 116 height 10
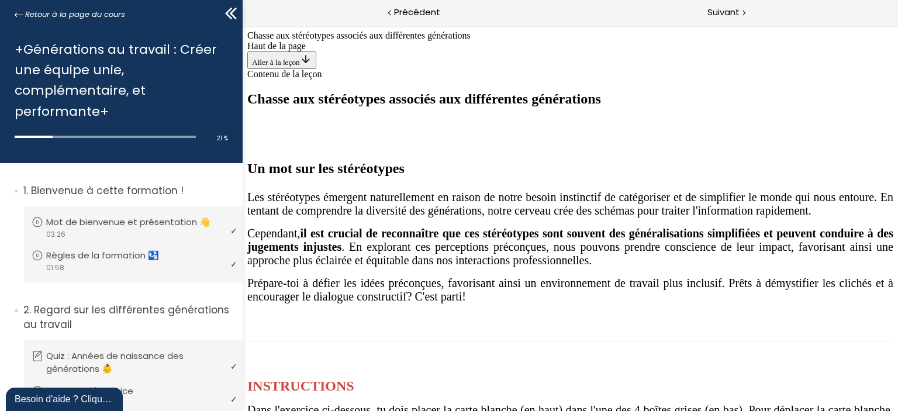
scroll to position [760, 0]
drag, startPoint x: 556, startPoint y: 275, endPoint x: 549, endPoint y: 260, distance: 17.5
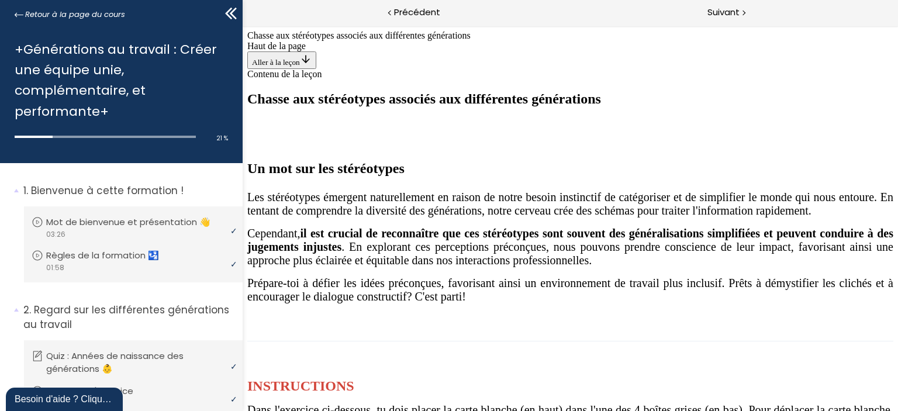
drag, startPoint x: 559, startPoint y: 154, endPoint x: 548, endPoint y: 150, distance: 11.6
drag, startPoint x: 575, startPoint y: 144, endPoint x: 395, endPoint y: 284, distance: 228.3
drag, startPoint x: 537, startPoint y: 161, endPoint x: 514, endPoint y: 186, distance: 34.8
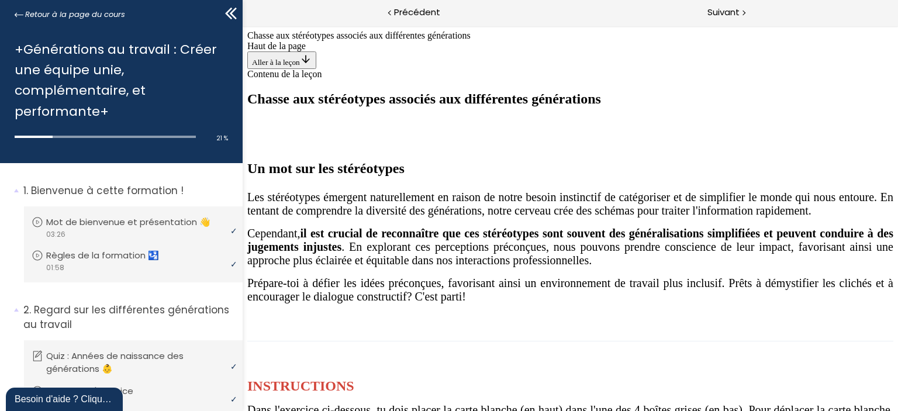
drag, startPoint x: 347, startPoint y: 292, endPoint x: 437, endPoint y: 212, distance: 120.1
drag, startPoint x: 514, startPoint y: 167, endPoint x: 435, endPoint y: 300, distance: 155.2
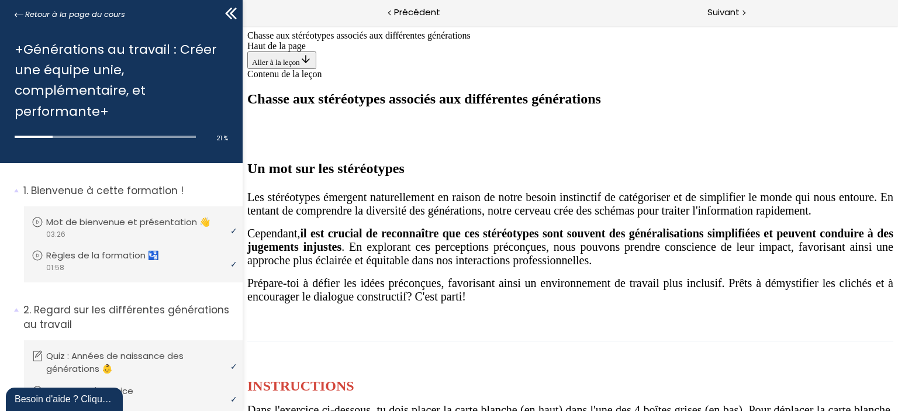
drag, startPoint x: 542, startPoint y: 168, endPoint x: 562, endPoint y: 198, distance: 35.8
drag, startPoint x: 507, startPoint y: 249, endPoint x: 348, endPoint y: 285, distance: 162.9
drag, startPoint x: 592, startPoint y: 175, endPoint x: 781, endPoint y: 296, distance: 224.7
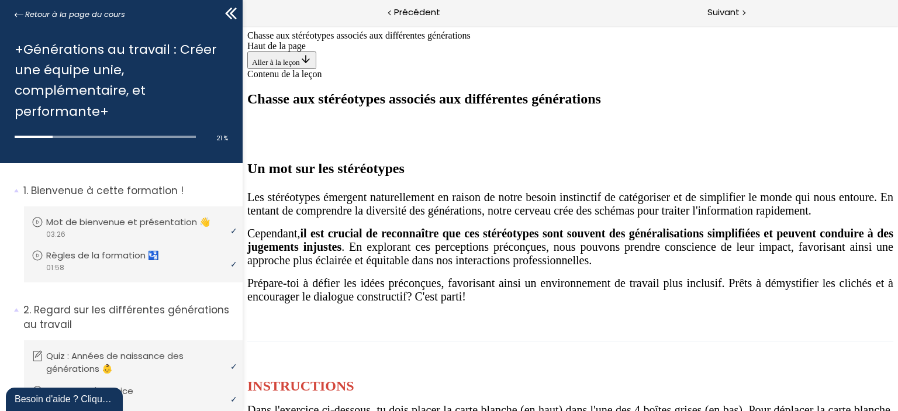
drag, startPoint x: 586, startPoint y: 154, endPoint x: 644, endPoint y: 313, distance: 168.6
drag, startPoint x: 622, startPoint y: 178, endPoint x: 797, endPoint y: 300, distance: 213.4
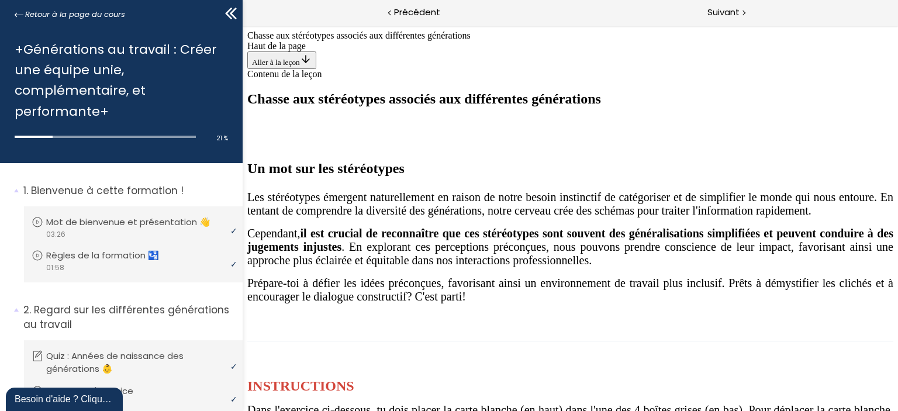
drag, startPoint x: 749, startPoint y: 295, endPoint x: 542, endPoint y: 273, distance: 208.1
drag, startPoint x: 548, startPoint y: 294, endPoint x: 563, endPoint y: 327, distance: 36.1
drag, startPoint x: 624, startPoint y: 202, endPoint x: 823, endPoint y: 327, distance: 234.5
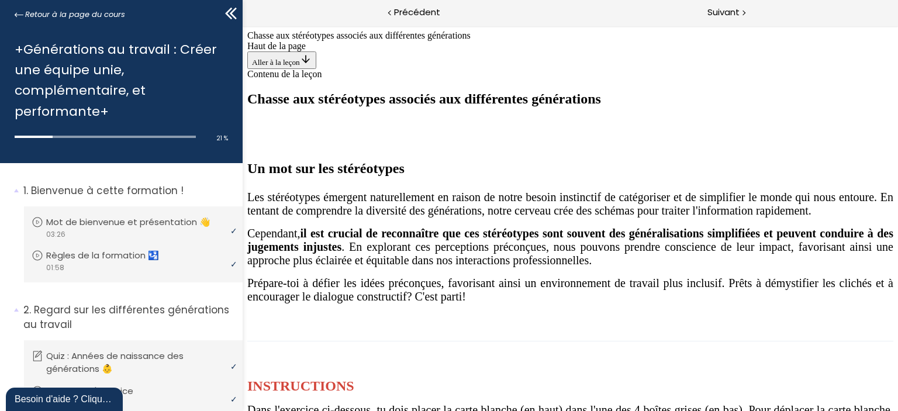
drag, startPoint x: 610, startPoint y: 222, endPoint x: 631, endPoint y: 288, distance: 69.3
drag, startPoint x: 613, startPoint y: 179, endPoint x: 517, endPoint y: 303, distance: 157.1
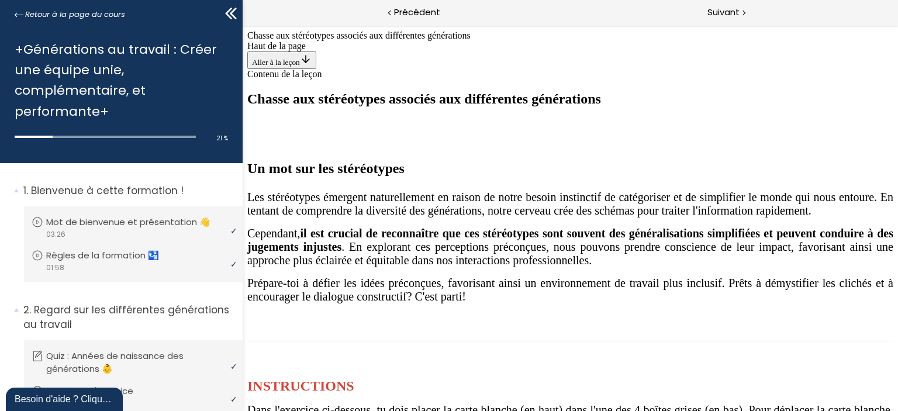
drag, startPoint x: 551, startPoint y: 144, endPoint x: 339, endPoint y: 268, distance: 245.2
drag, startPoint x: 540, startPoint y: 215, endPoint x: 599, endPoint y: 341, distance: 139.7
drag, startPoint x: 690, startPoint y: 221, endPoint x: 787, endPoint y: 285, distance: 116.1
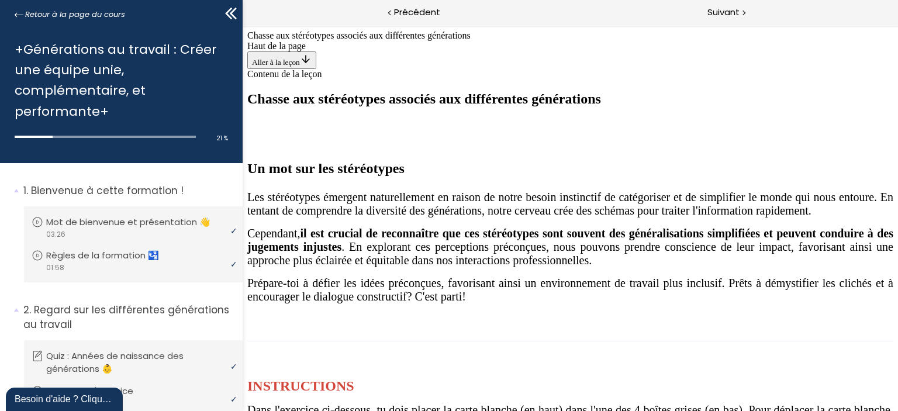
drag, startPoint x: 603, startPoint y: 172, endPoint x: 348, endPoint y: 289, distance: 280.4
drag, startPoint x: 664, startPoint y: 193, endPoint x: 788, endPoint y: 280, distance: 151.1
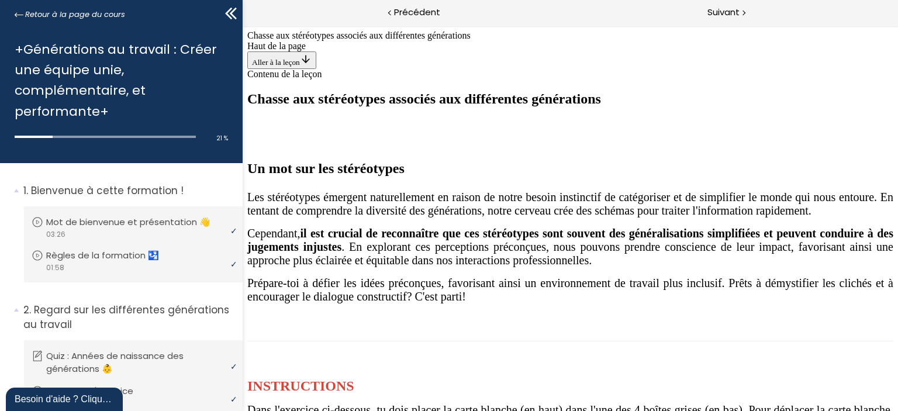
drag, startPoint x: 579, startPoint y: 164, endPoint x: 669, endPoint y: 264, distance: 134.9
drag, startPoint x: 536, startPoint y: 231, endPoint x: 505, endPoint y: 292, distance: 68.2
drag, startPoint x: 578, startPoint y: 156, endPoint x: 804, endPoint y: 291, distance: 263.6
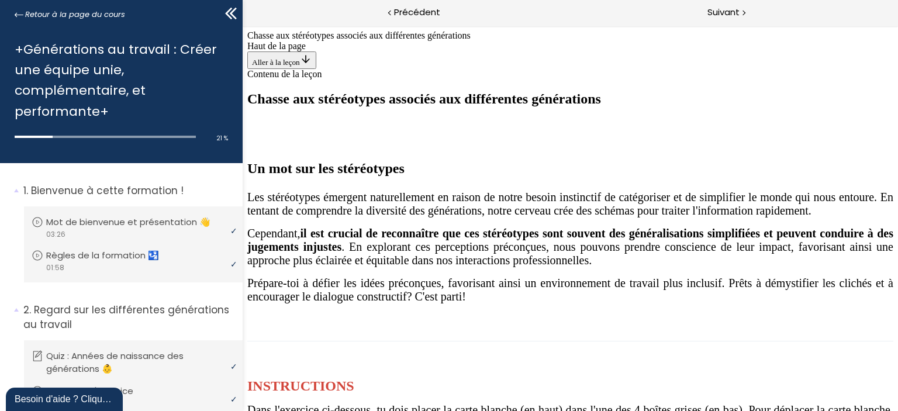
drag, startPoint x: 799, startPoint y: 288, endPoint x: 594, endPoint y: 285, distance: 205.2
drag, startPoint x: 567, startPoint y: 177, endPoint x: 341, endPoint y: 314, distance: 264.1
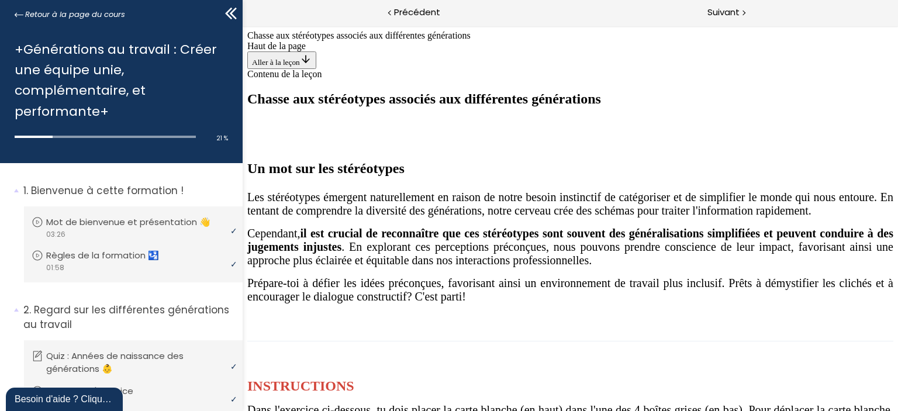
drag, startPoint x: 526, startPoint y: 195, endPoint x: 349, endPoint y: 291, distance: 201.4
drag, startPoint x: 572, startPoint y: 144, endPoint x: 786, endPoint y: 285, distance: 255.8
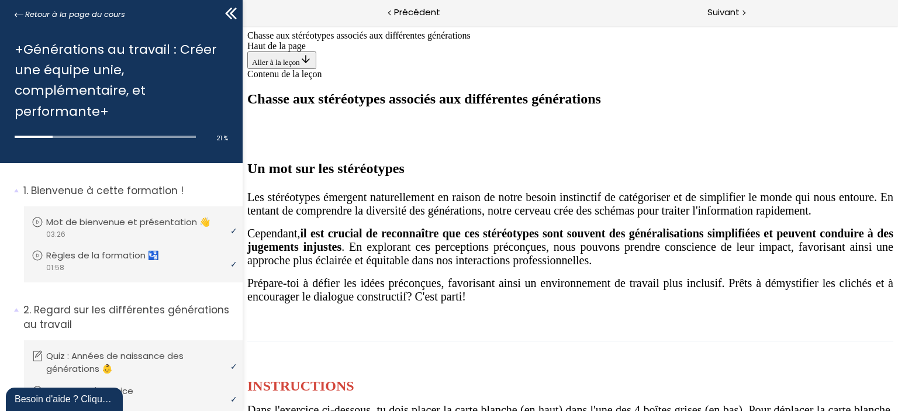
drag, startPoint x: 787, startPoint y: 284, endPoint x: 711, endPoint y: 434, distance: 167.8
drag, startPoint x: 549, startPoint y: 165, endPoint x: 621, endPoint y: 265, distance: 122.8
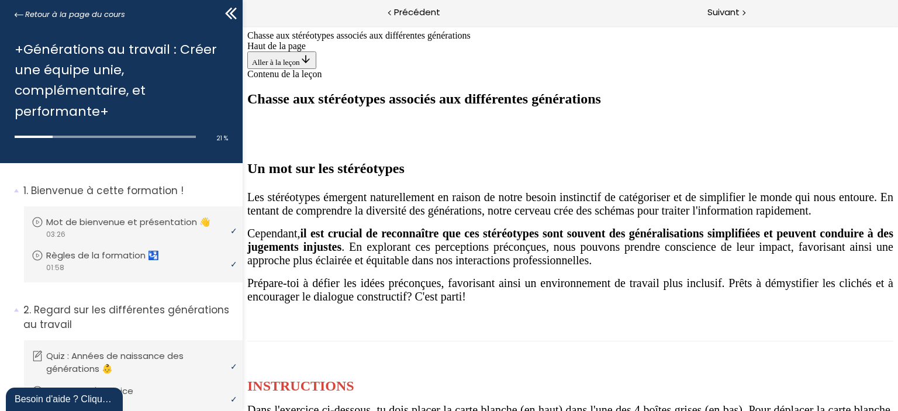
drag, startPoint x: 561, startPoint y: 154, endPoint x: 376, endPoint y: 256, distance: 210.3
drag, startPoint x: 580, startPoint y: 172, endPoint x: 779, endPoint y: 281, distance: 226.5
drag, startPoint x: 556, startPoint y: 134, endPoint x: 634, endPoint y: 280, distance: 165.5
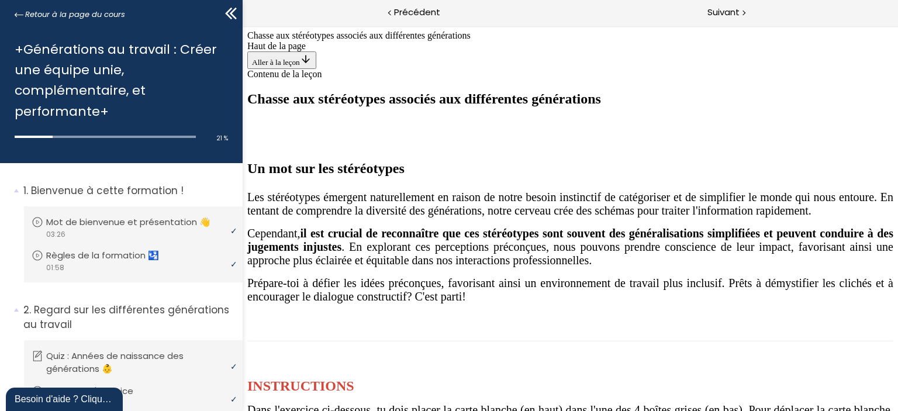
drag, startPoint x: 583, startPoint y: 158, endPoint x: 515, endPoint y: 296, distance: 154.2
drag, startPoint x: 589, startPoint y: 150, endPoint x: 661, endPoint y: 294, distance: 160.8
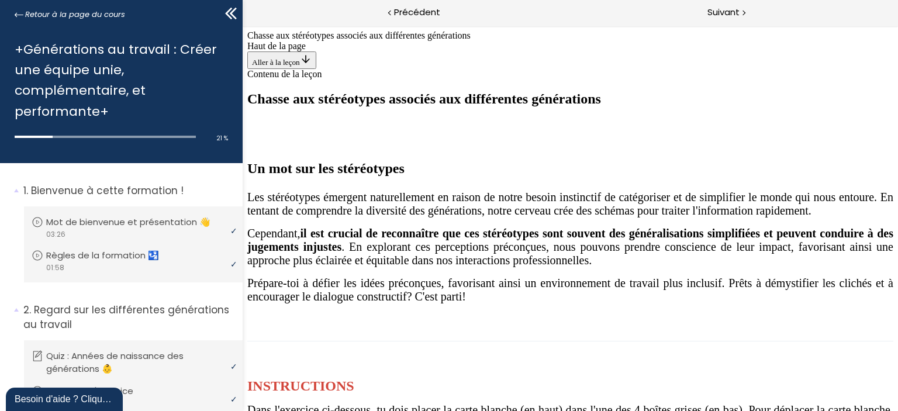
drag, startPoint x: 594, startPoint y: 149, endPoint x: 653, endPoint y: 285, distance: 147.9
drag, startPoint x: 559, startPoint y: 155, endPoint x: 783, endPoint y: 292, distance: 262.3
drag, startPoint x: 578, startPoint y: 165, endPoint x: 802, endPoint y: 277, distance: 250.9
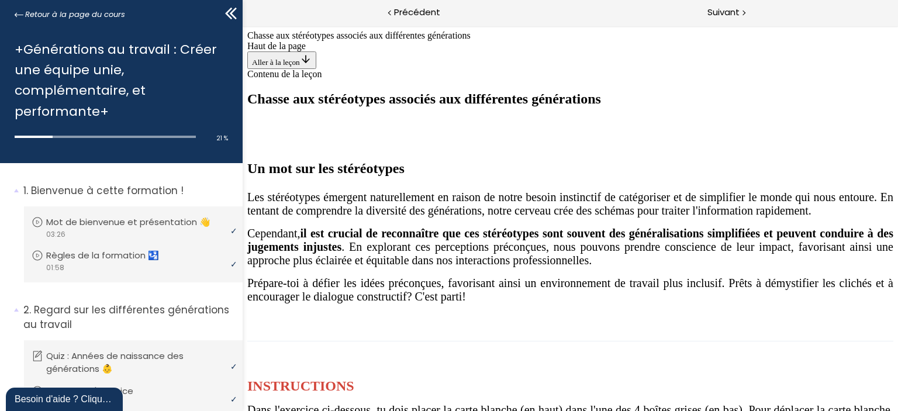
drag, startPoint x: 594, startPoint y: 156, endPoint x: 486, endPoint y: 287, distance: 169.4
click at [723, 9] on span "Suivant" at bounding box center [723, 12] width 32 height 15
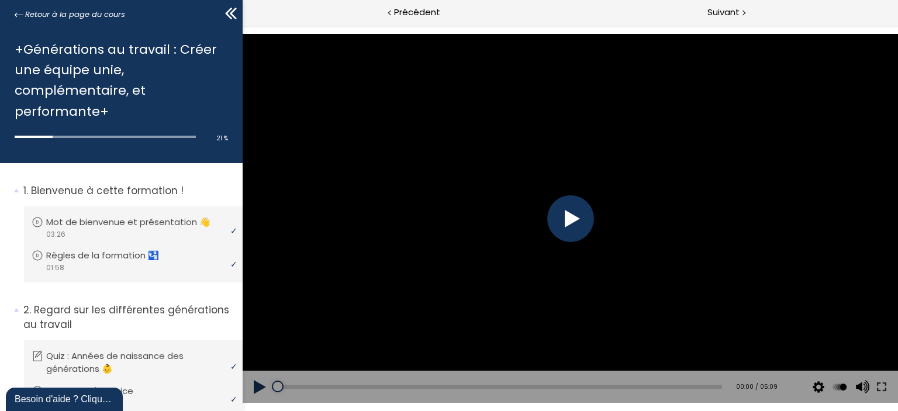
click at [560, 210] on div at bounding box center [570, 218] width 47 height 47
click at [334, 383] on div "Add chapter 00:00" at bounding box center [499, 387] width 444 height 33
click at [340, 387] on div "00:44" at bounding box center [499, 387] width 444 height 4
click at [575, 383] on div "Add chapter 03:37" at bounding box center [499, 387] width 444 height 33
click at [575, 386] on div "03:31" at bounding box center [499, 387] width 444 height 4
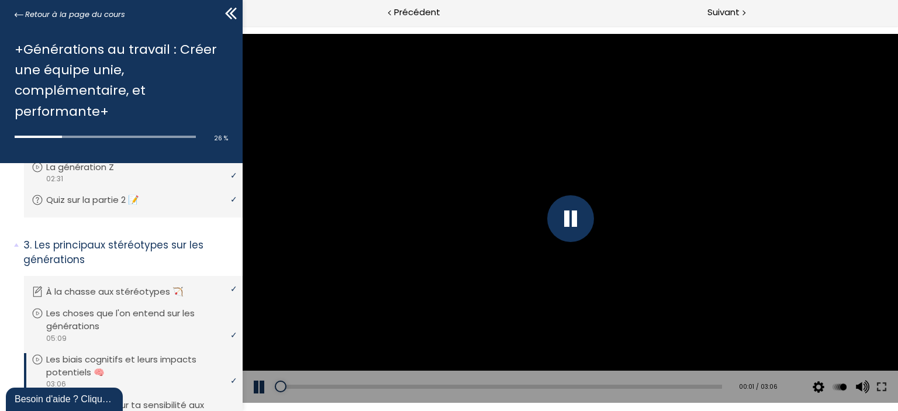
scroll to position [468, 0]
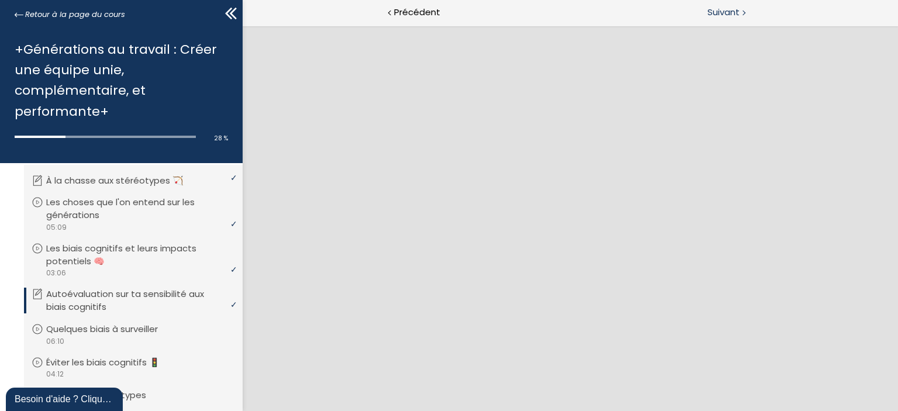
click at [711, 9] on span "Suivant" at bounding box center [723, 12] width 32 height 15
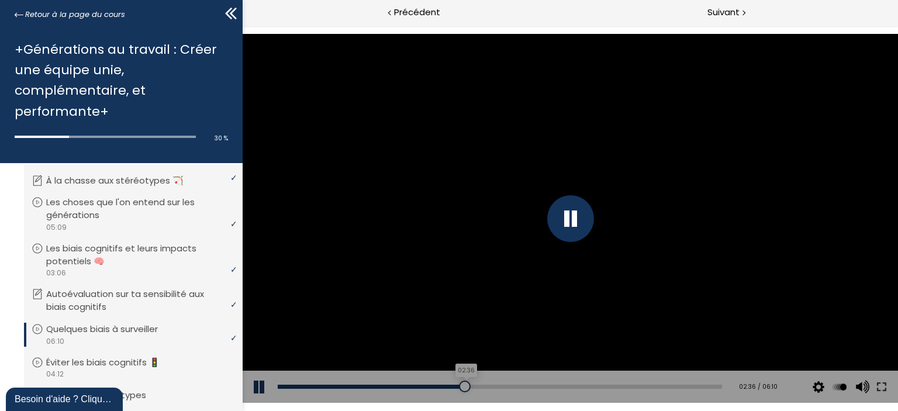
click at [461, 385] on div "02:36" at bounding box center [499, 387] width 444 height 4
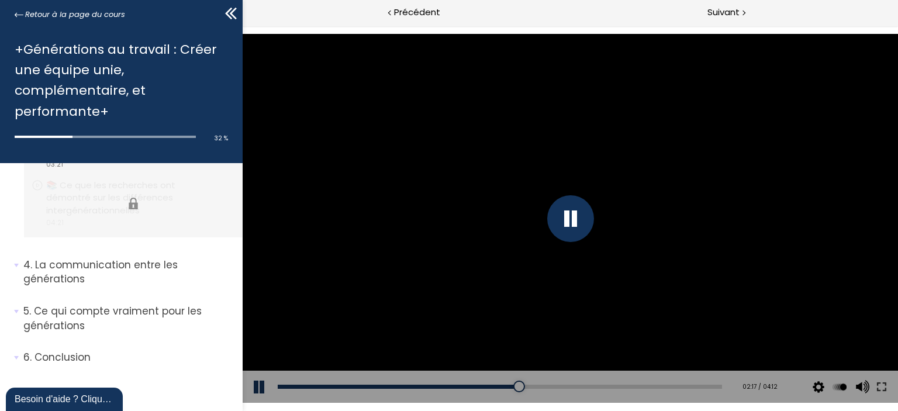
scroll to position [772, 0]
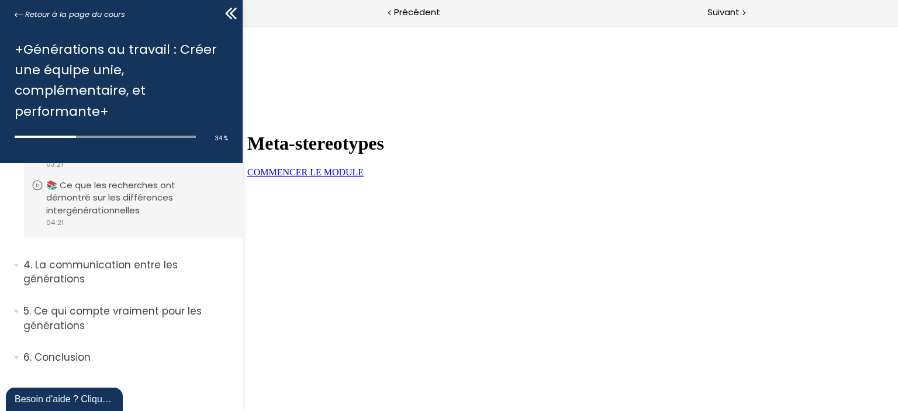
click at [363, 177] on link "COMMENCER LE MODULE" at bounding box center [305, 172] width 116 height 10
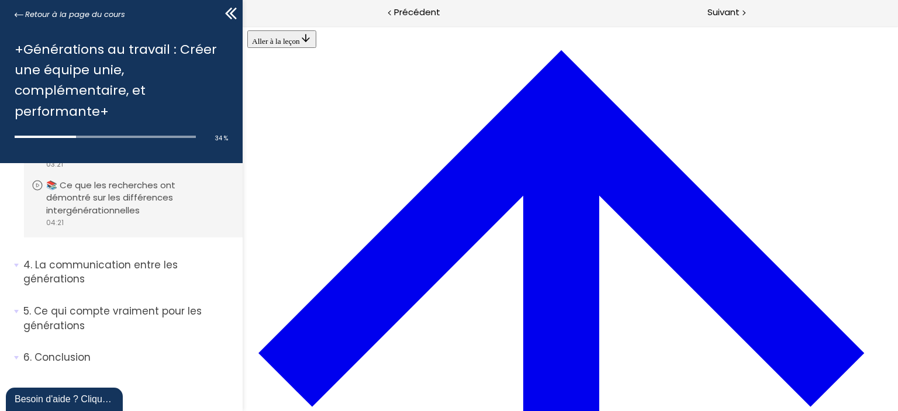
scroll to position [1210, 0]
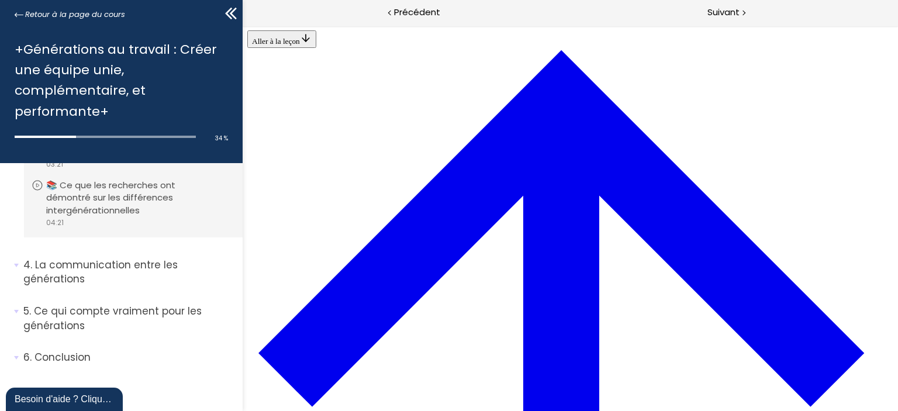
scroll to position [1940, 0]
drag, startPoint x: 499, startPoint y: 164, endPoint x: 556, endPoint y: 168, distance: 57.4
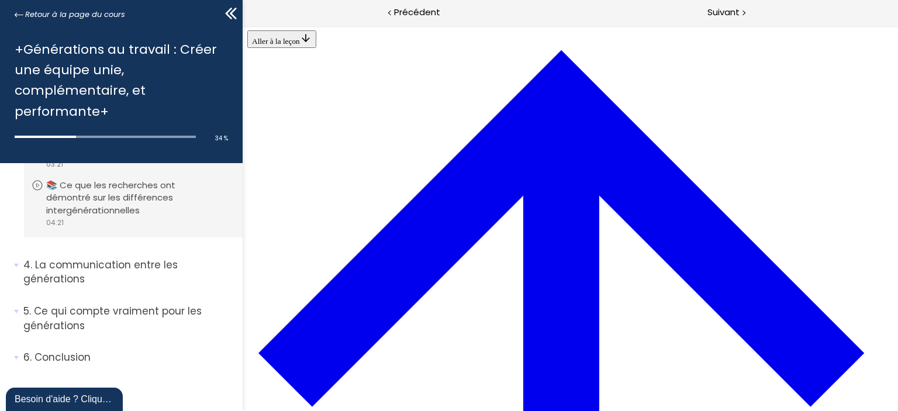
click at [729, 11] on span "Suivant" at bounding box center [723, 12] width 32 height 15
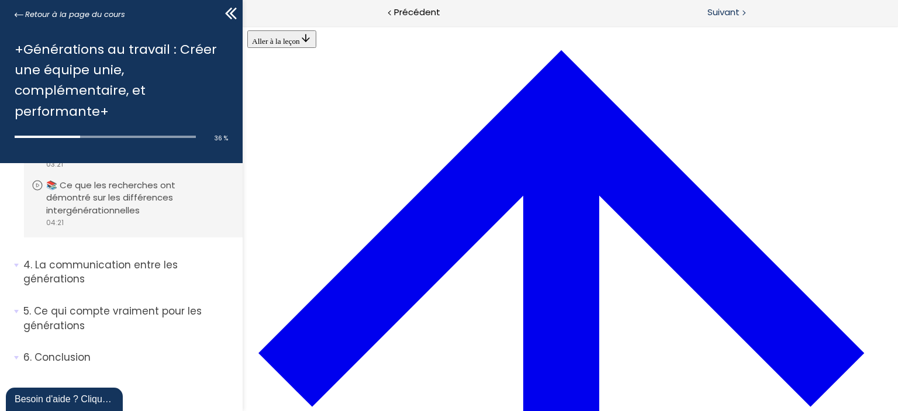
click at [738, 3] on div "Suivant" at bounding box center [734, 13] width 328 height 26
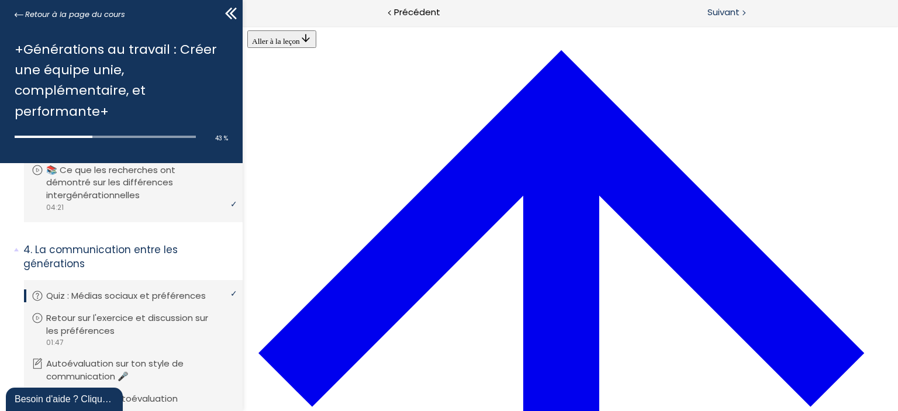
click at [778, 8] on div "Suivant" at bounding box center [734, 13] width 328 height 26
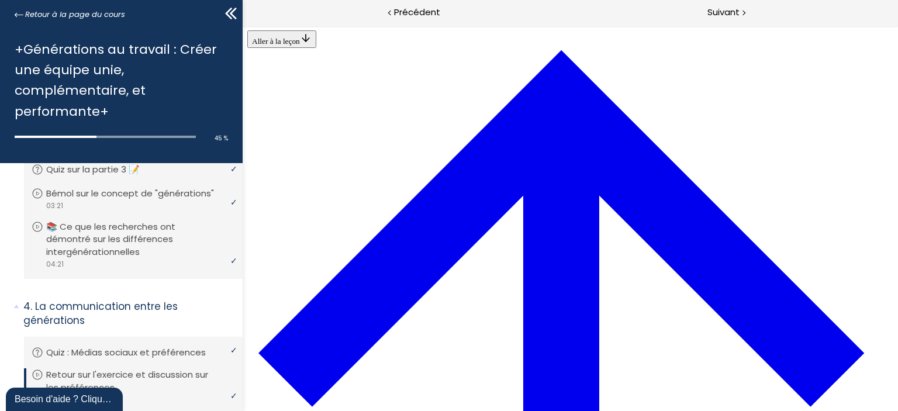
scroll to position [707, 0]
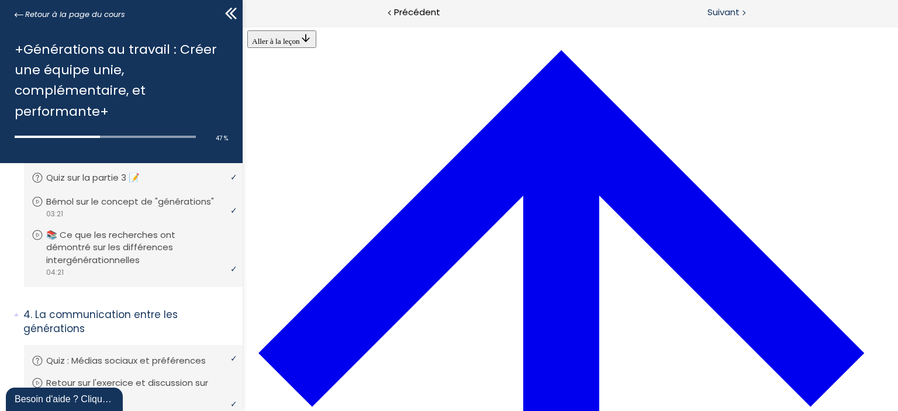
scroll to position [707, 0]
click at [711, 11] on span "Suivant" at bounding box center [723, 12] width 32 height 15
